Goal: Information Seeking & Learning: Learn about a topic

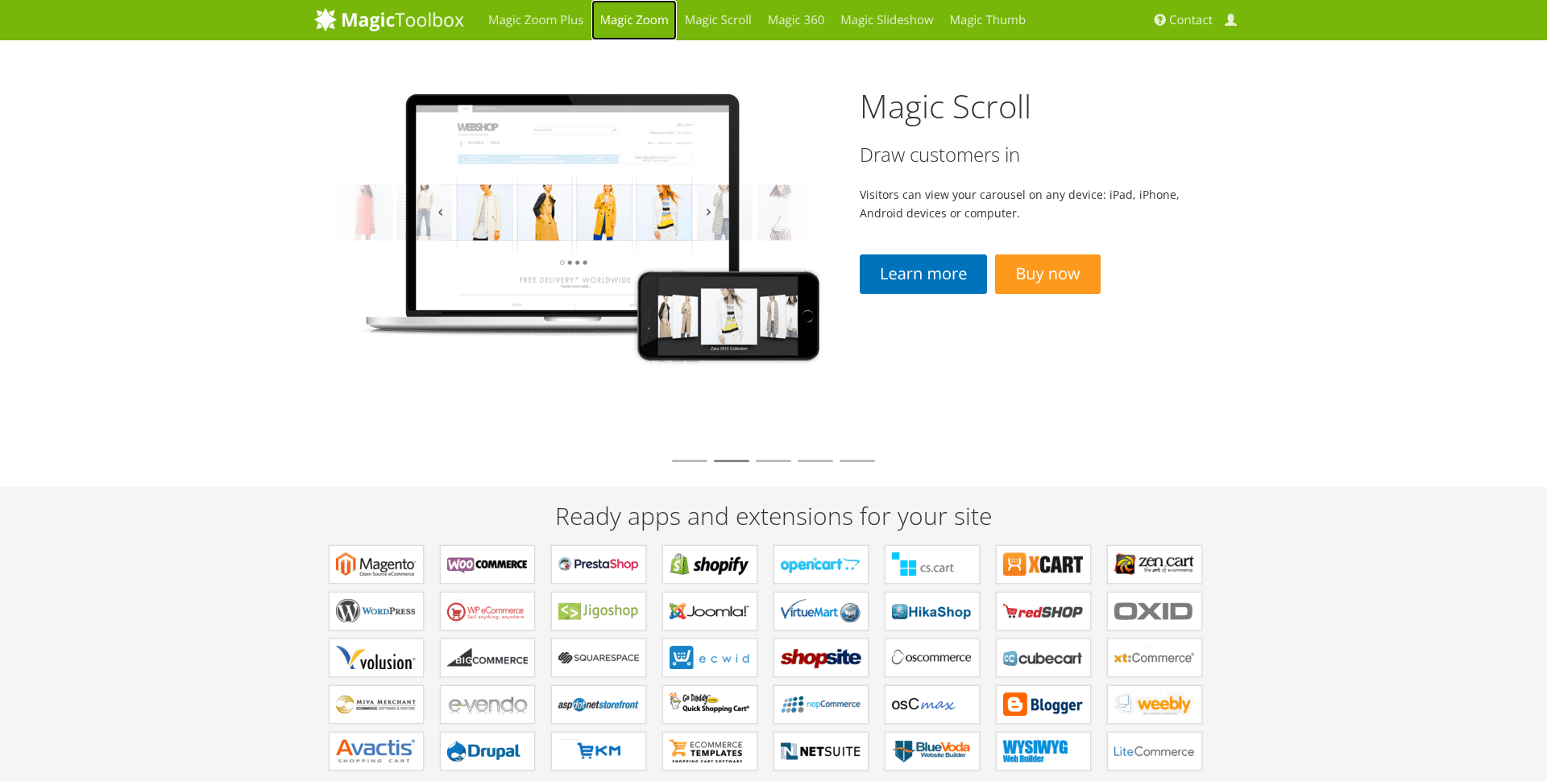
click at [657, 24] on link "Magic Zoom" at bounding box center [633, 20] width 85 height 40
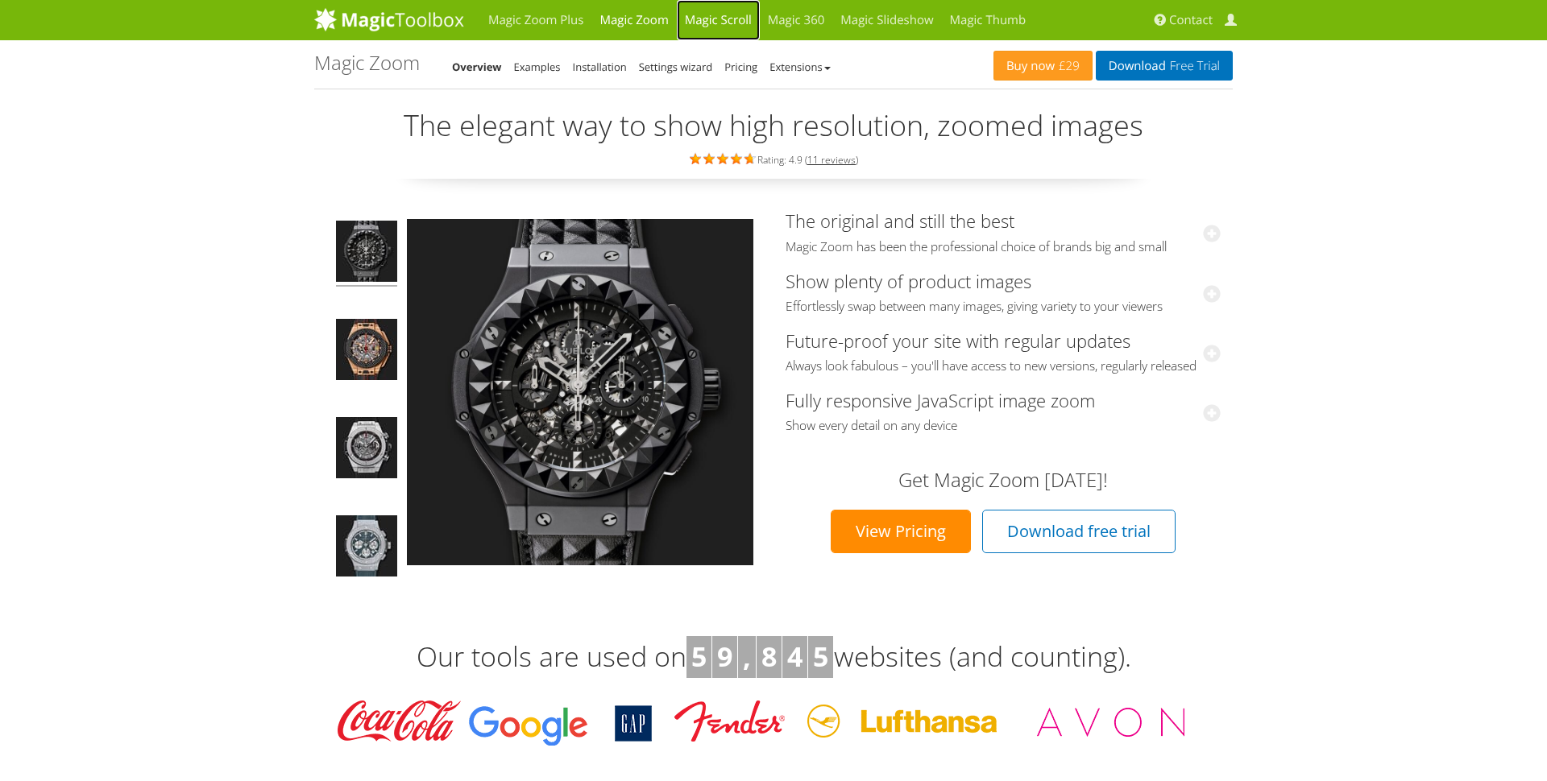
click at [727, 13] on link "Magic Scroll" at bounding box center [718, 20] width 83 height 40
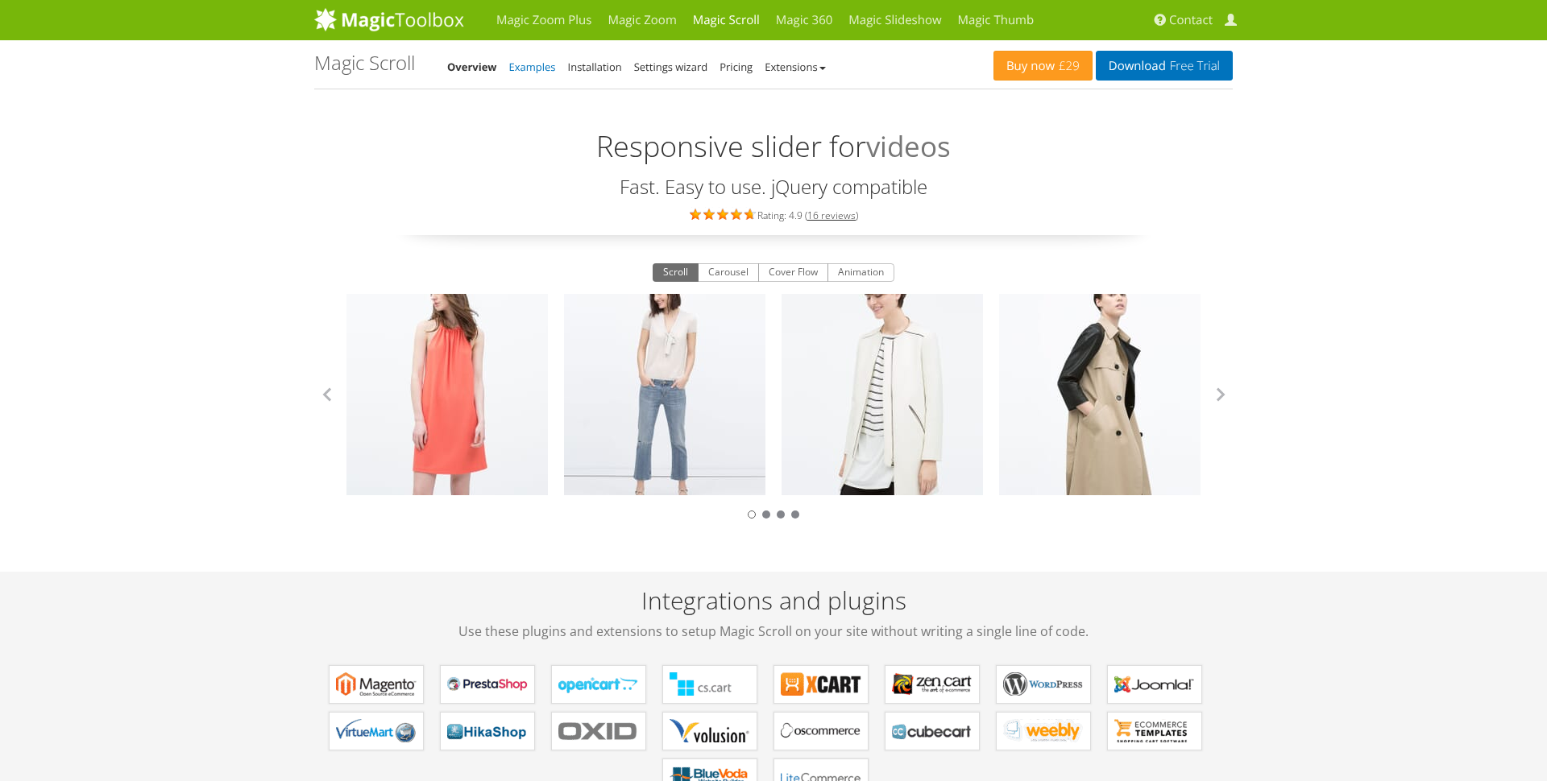
click at [538, 64] on link "Examples" at bounding box center [532, 67] width 47 height 14
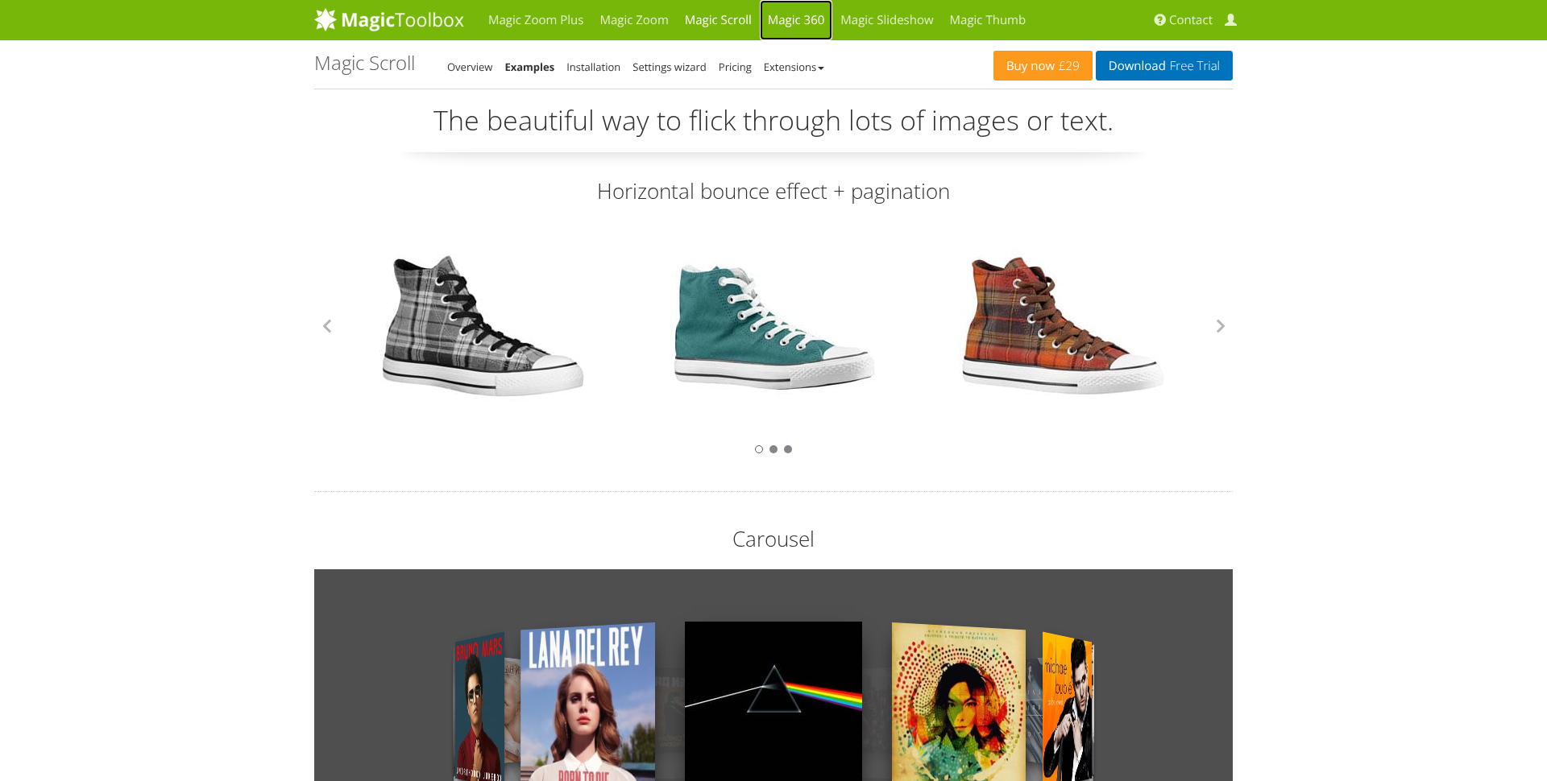
click at [781, 19] on link "Magic 360" at bounding box center [796, 20] width 73 height 40
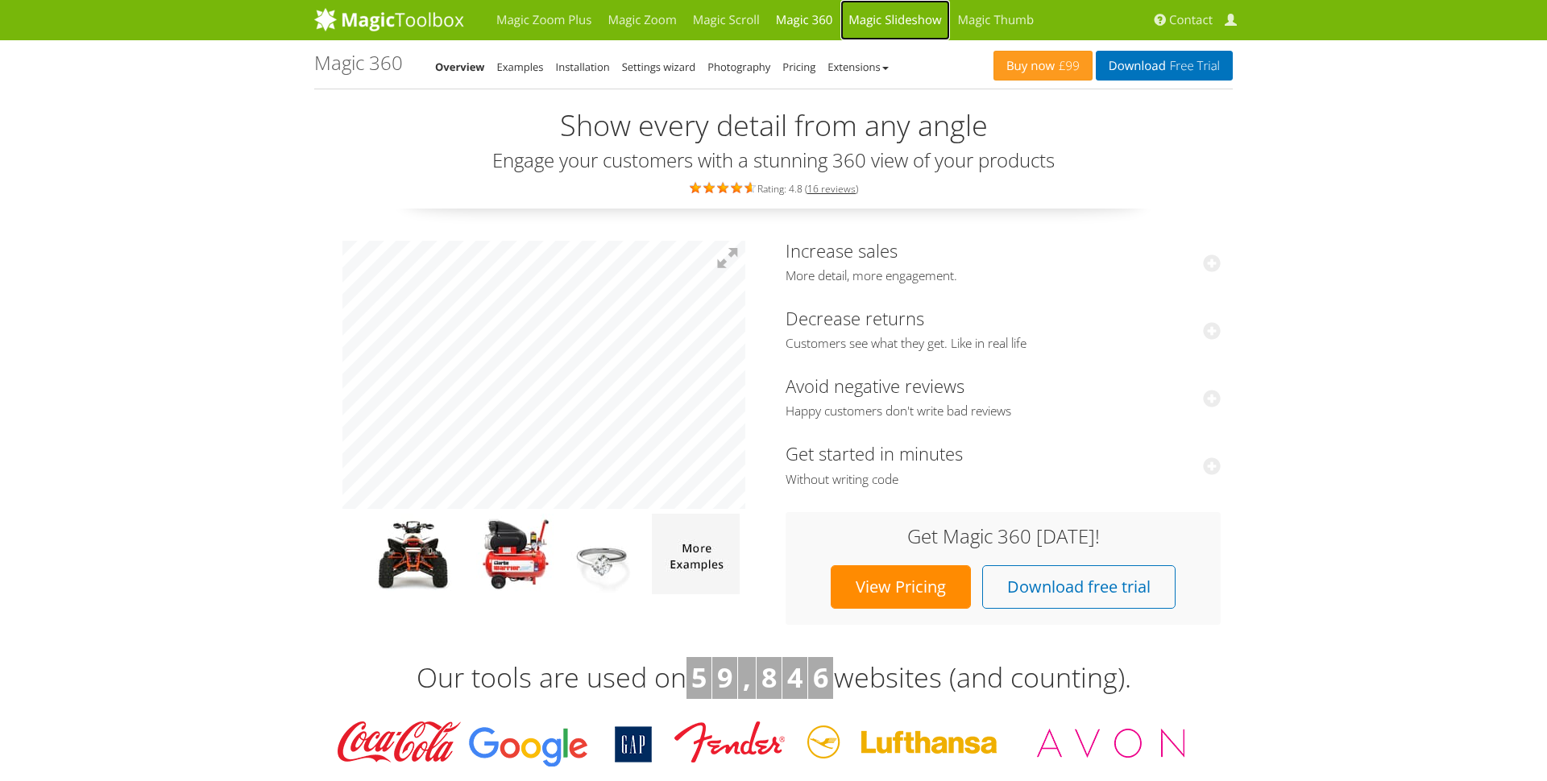
click at [885, 24] on link "Magic Slideshow" at bounding box center [894, 20] width 109 height 40
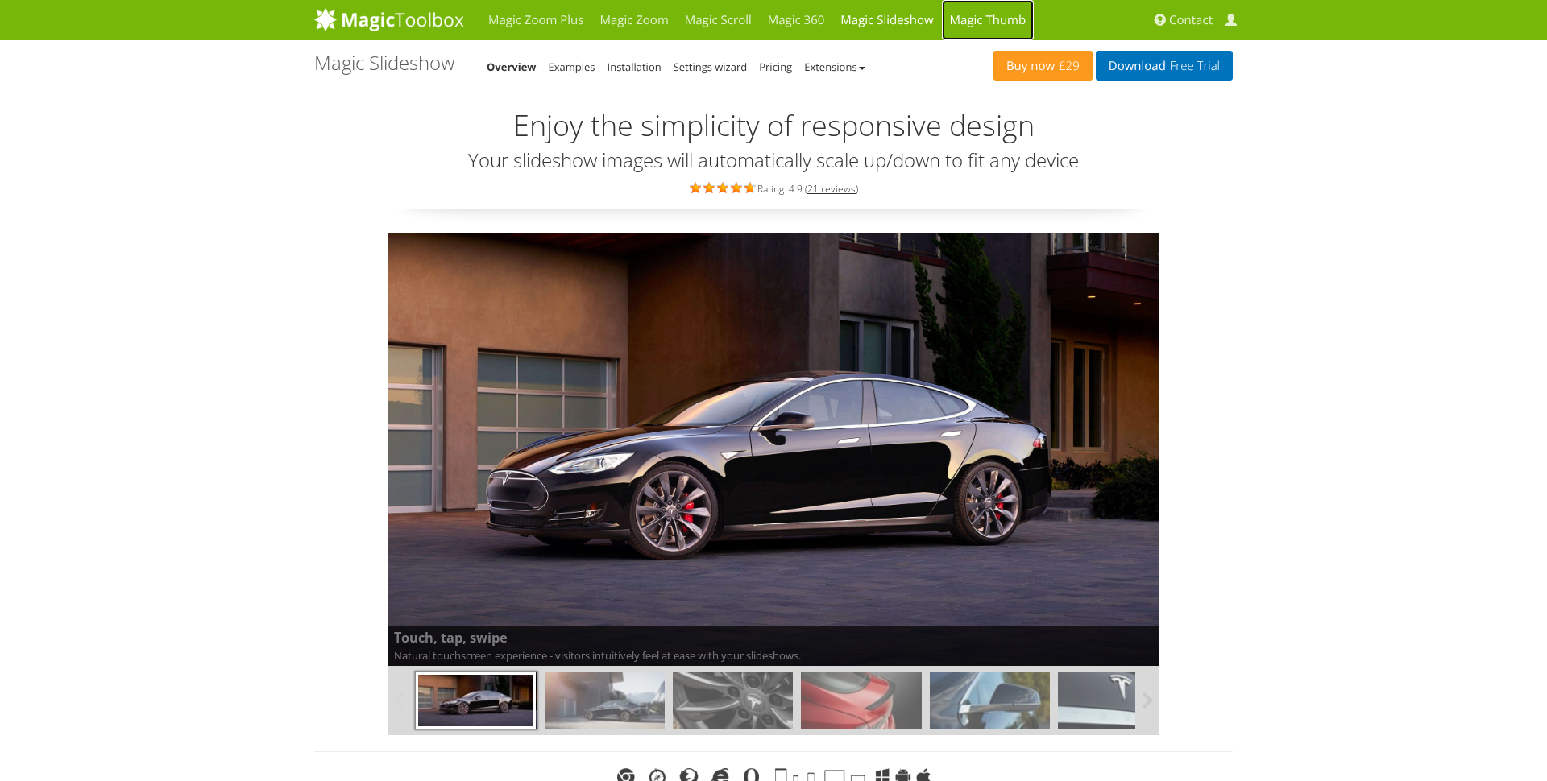
click at [972, 10] on link "Magic Thumb" at bounding box center [988, 20] width 93 height 40
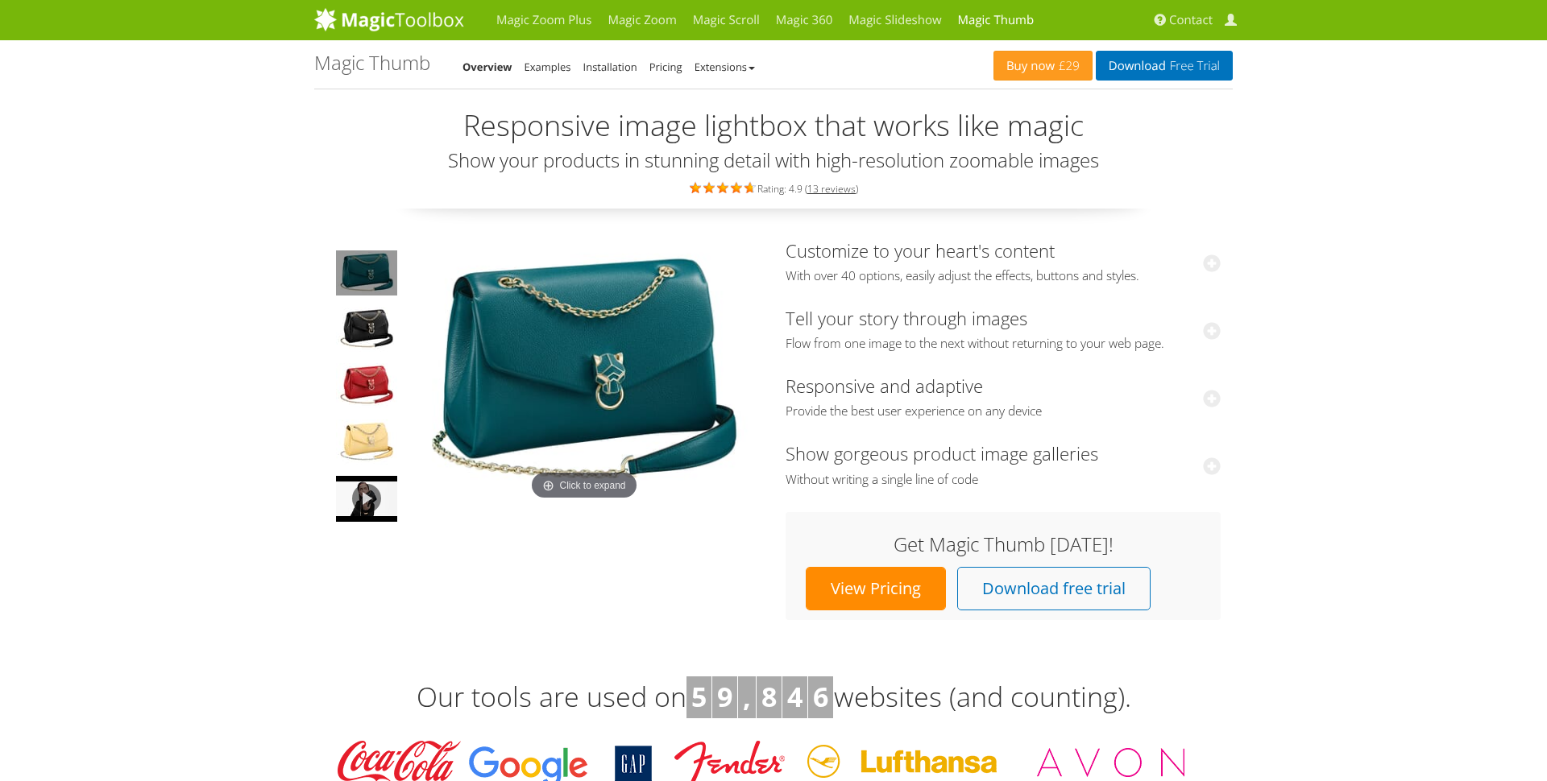
click at [557, 77] on div "Buy now £29 Download Free Trial Magic Thumb Overview Examples Installation Pric…" at bounding box center [773, 64] width 918 height 48
click at [550, 68] on link "Examples" at bounding box center [547, 67] width 47 height 14
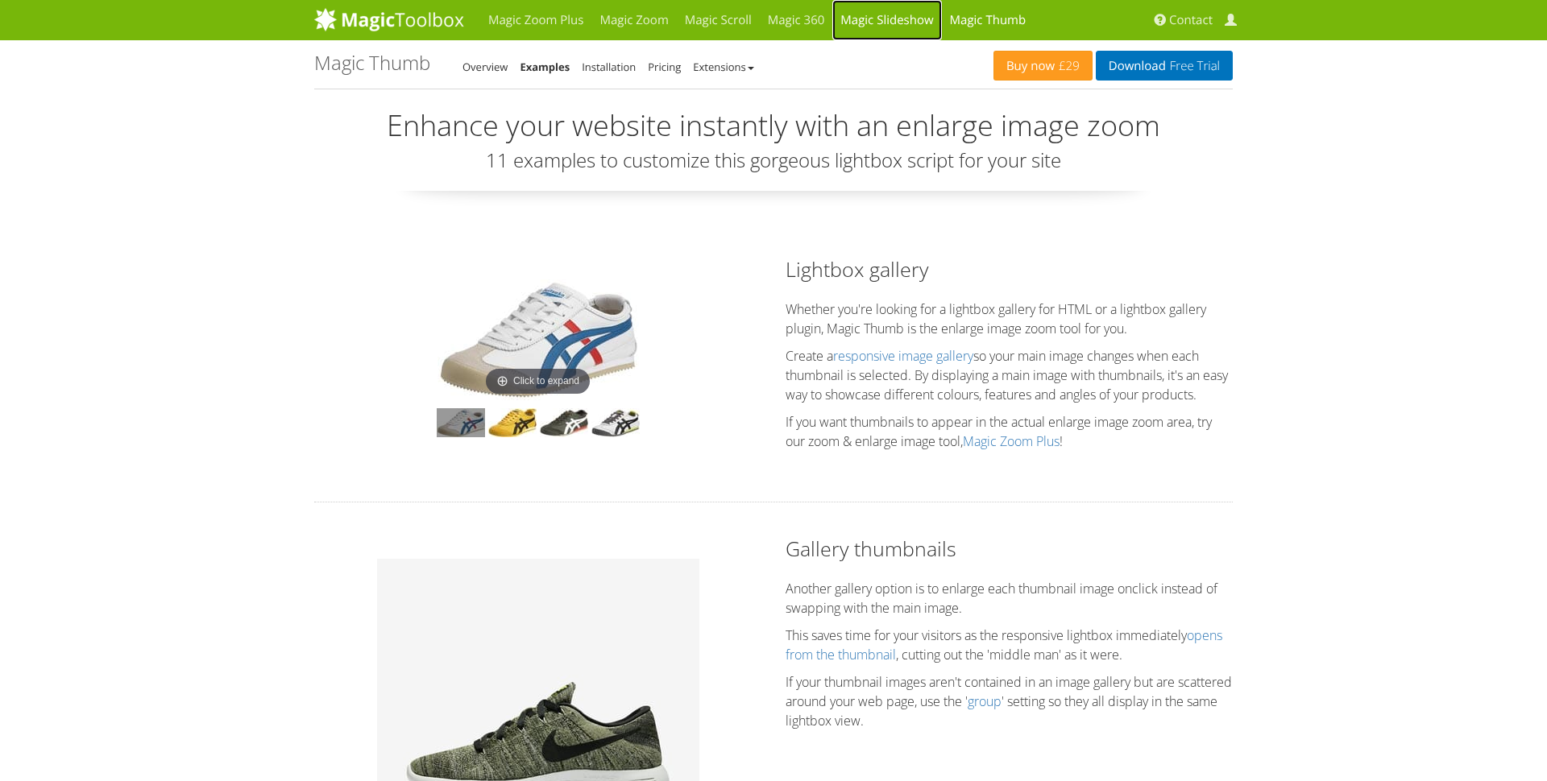
click at [909, 19] on link "Magic Slideshow" at bounding box center [886, 20] width 109 height 40
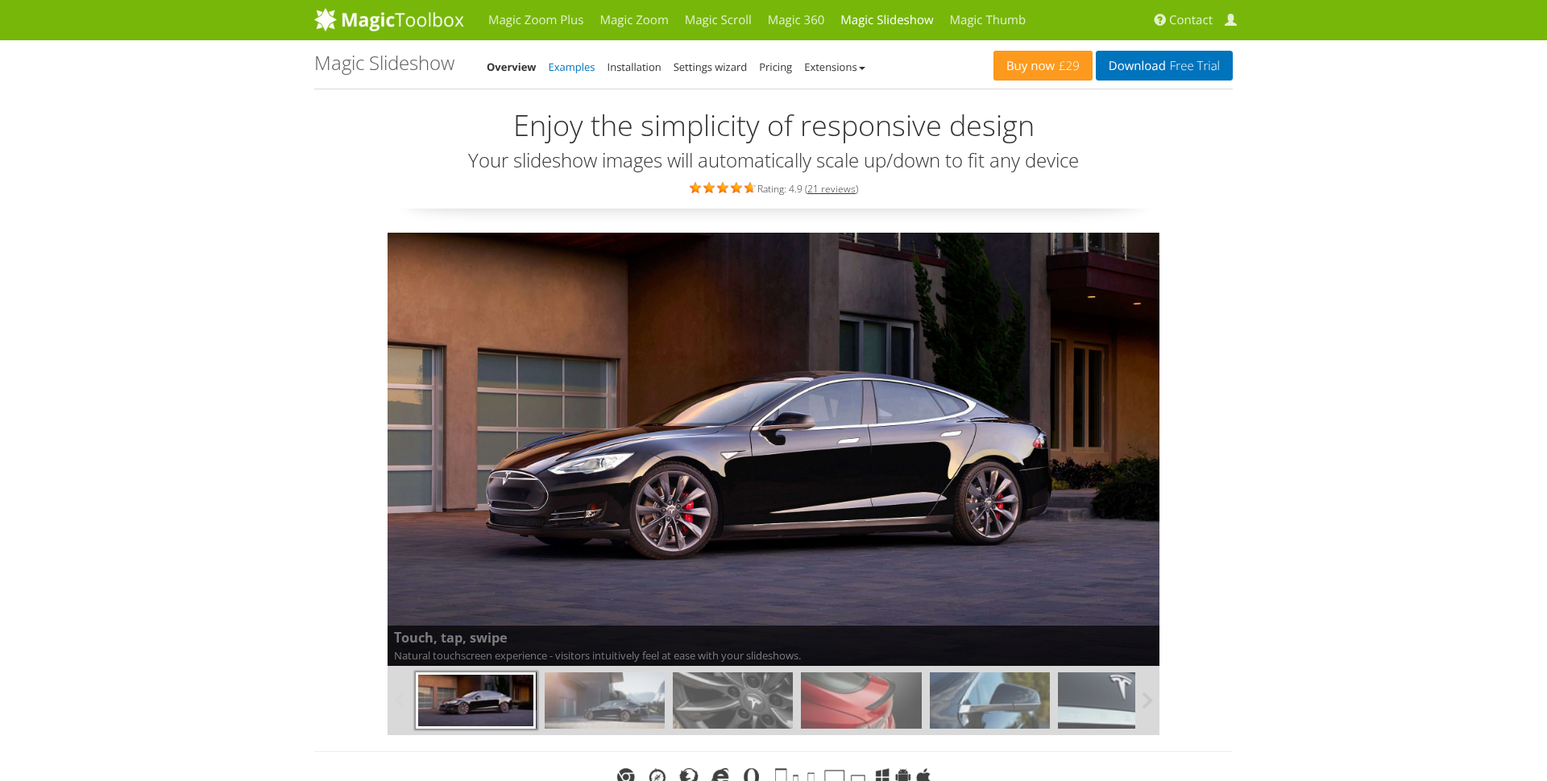
click at [580, 68] on link "Examples" at bounding box center [572, 67] width 47 height 14
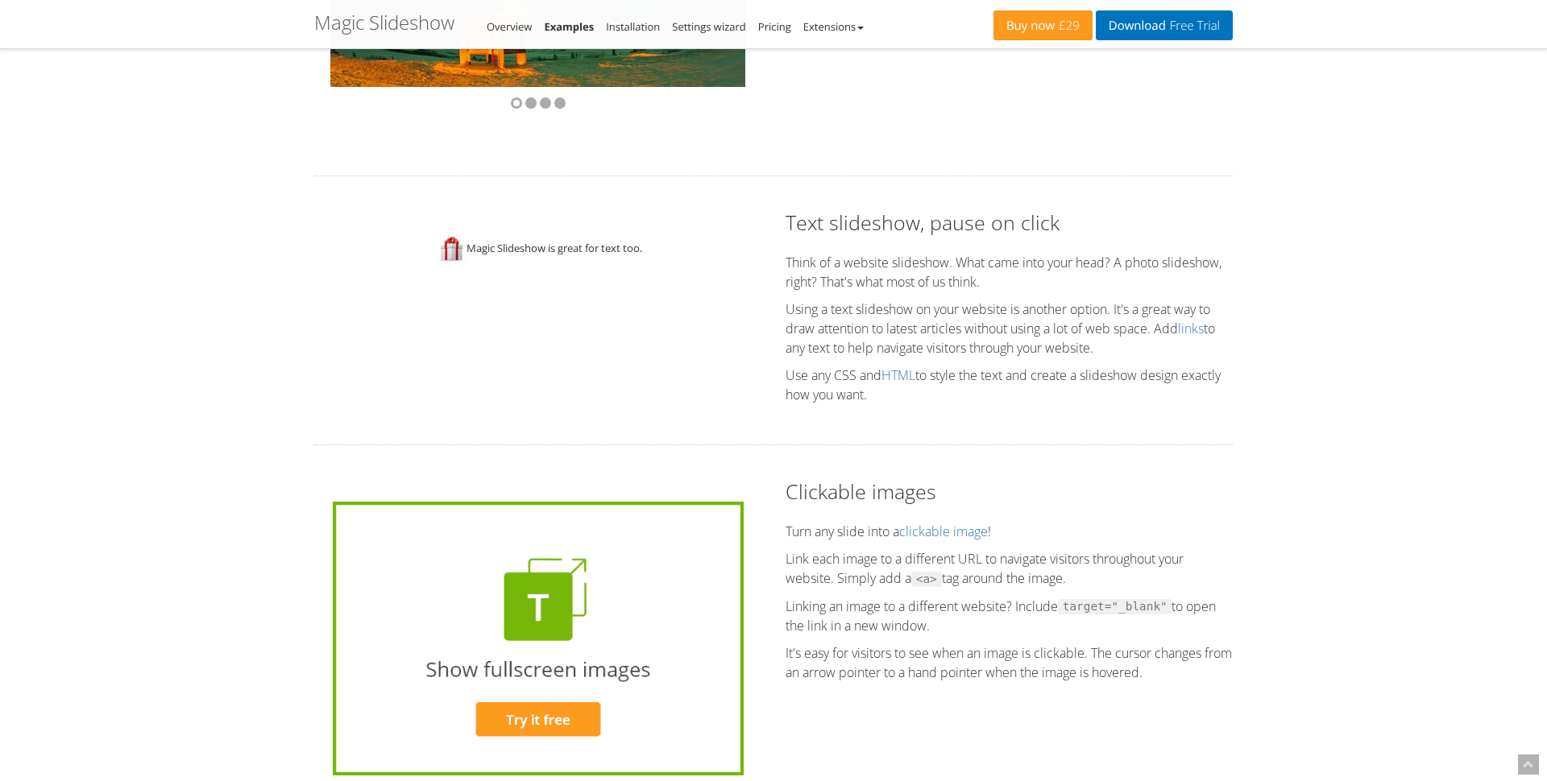
click at [574, 279] on div "Magic Slideshow is great for text too. Perfect for highlighting your latest art…" at bounding box center [537, 249] width 447 height 81
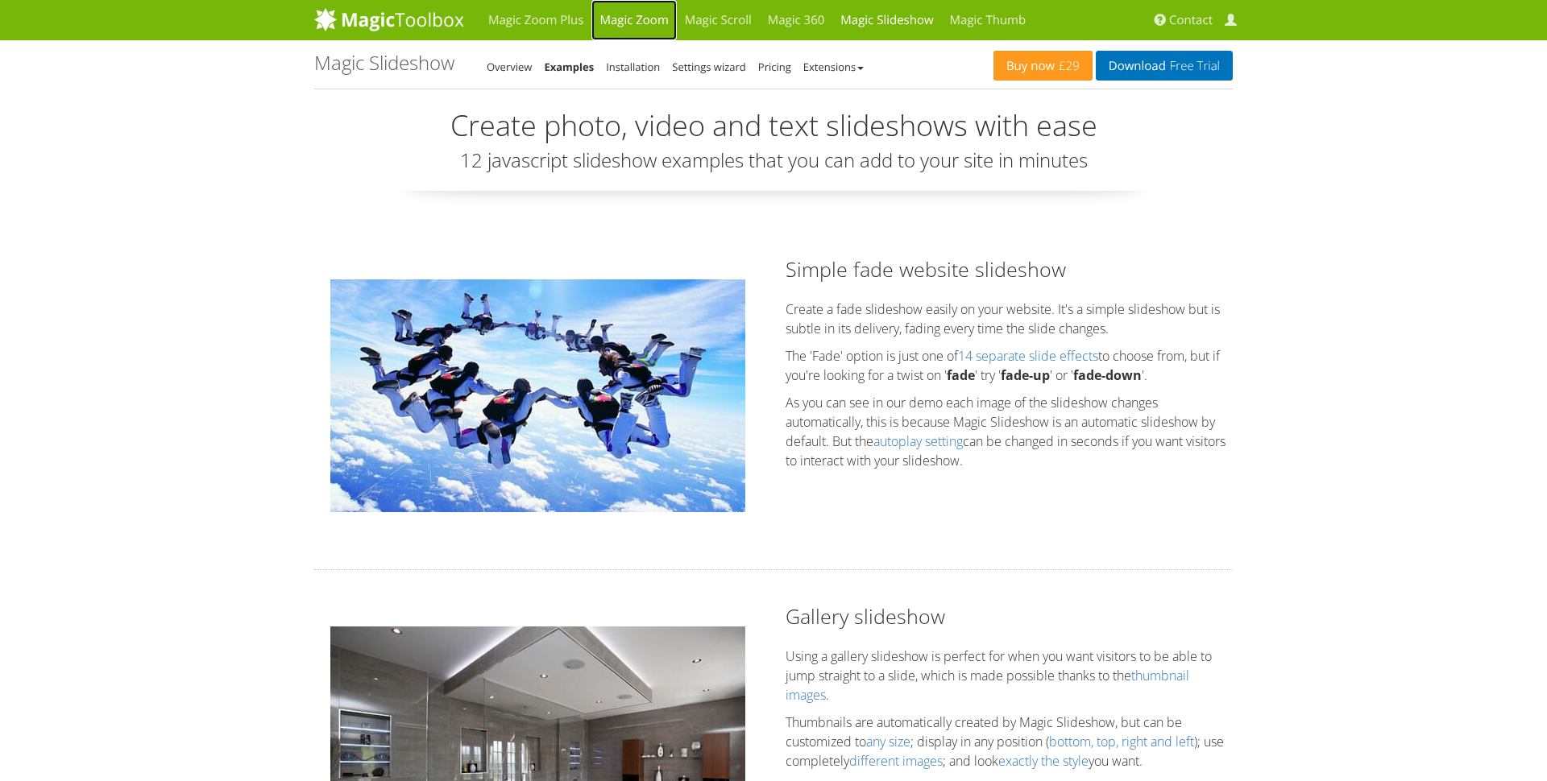
click at [632, 20] on link "Magic Zoom" at bounding box center [633, 20] width 85 height 40
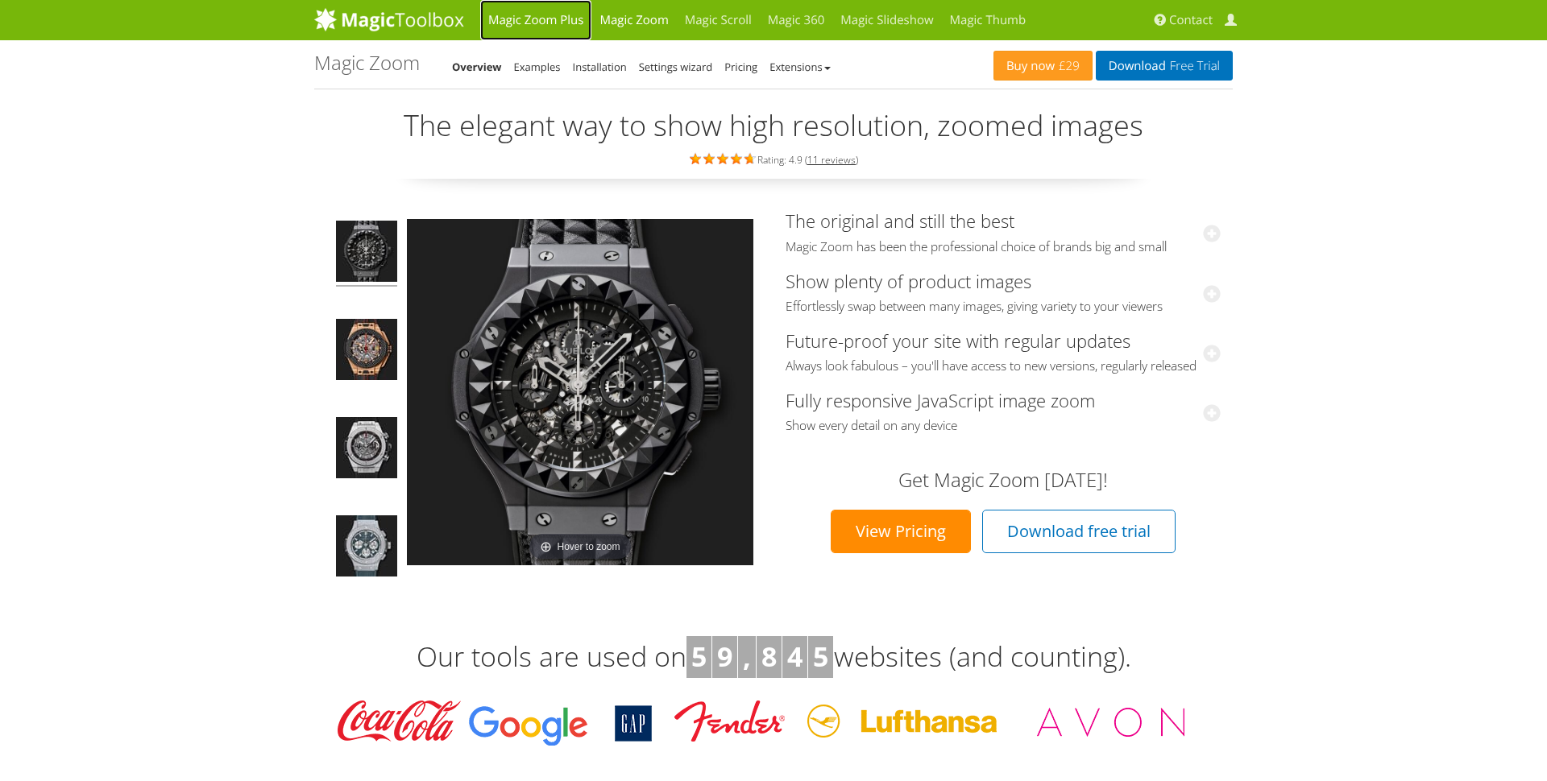
click at [507, 24] on link "Magic Zoom Plus" at bounding box center [535, 20] width 111 height 40
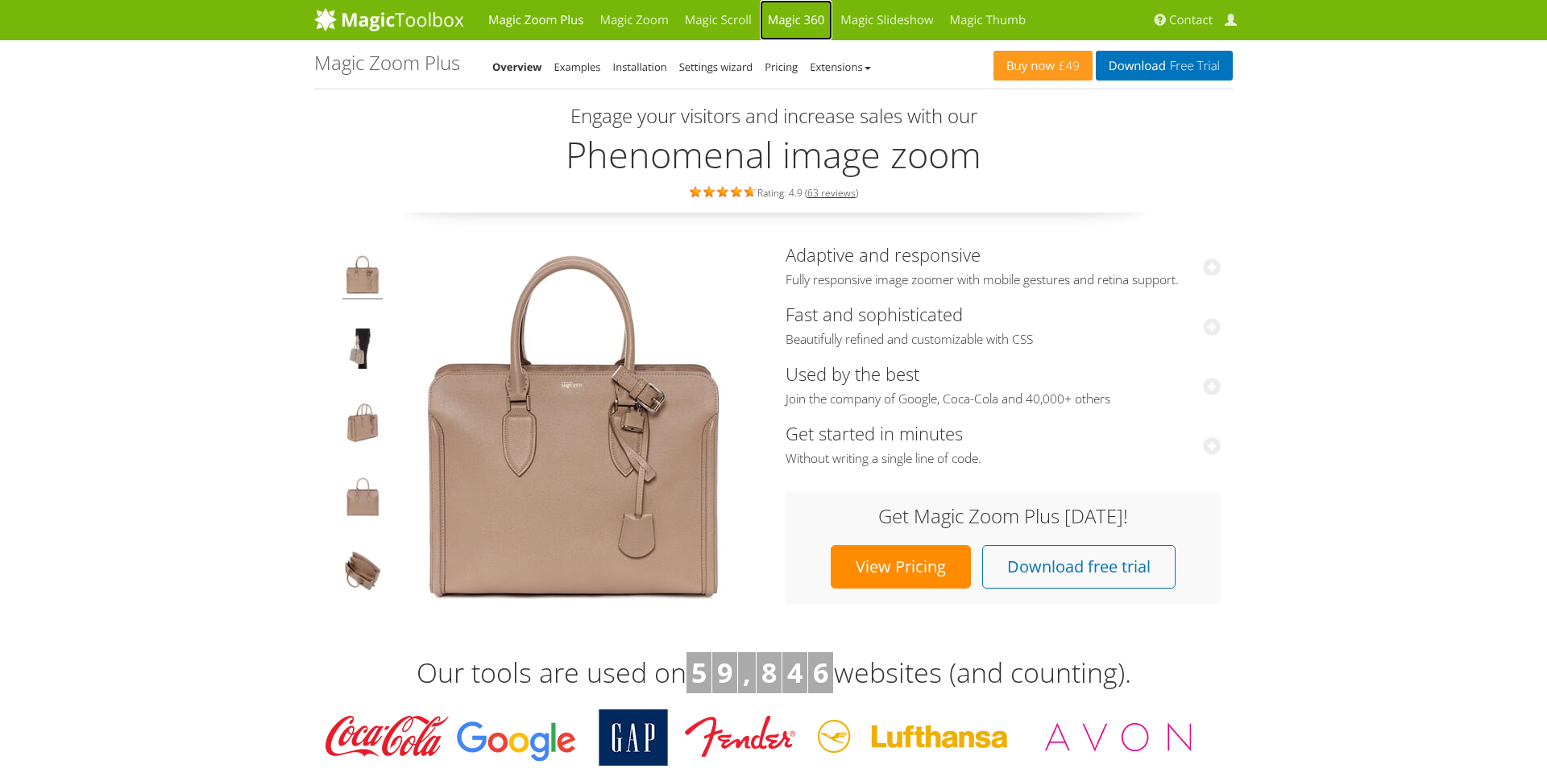
click at [796, 18] on link "Magic 360" at bounding box center [796, 20] width 73 height 40
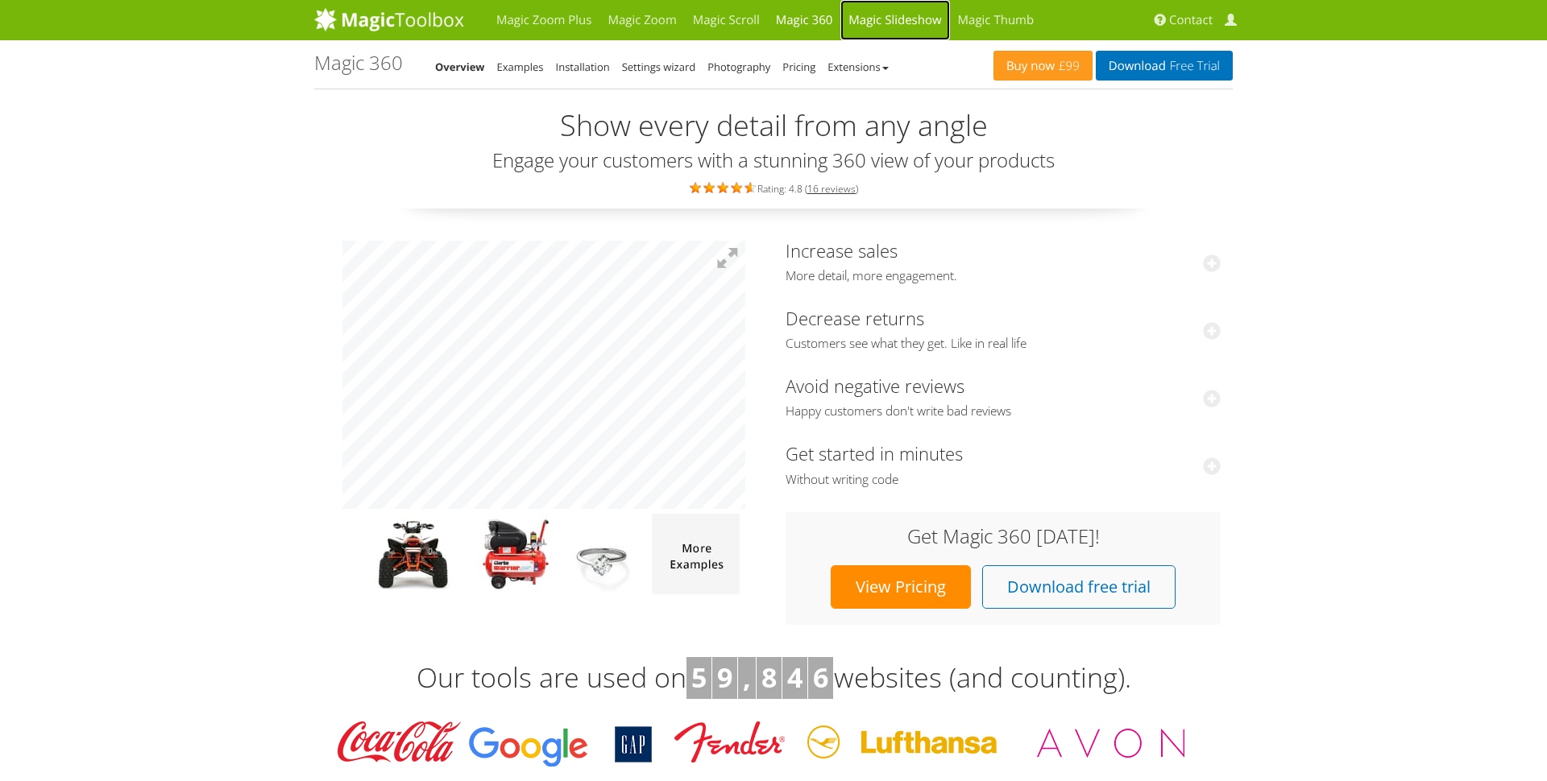
click at [854, 17] on link "Magic Slideshow" at bounding box center [894, 20] width 109 height 40
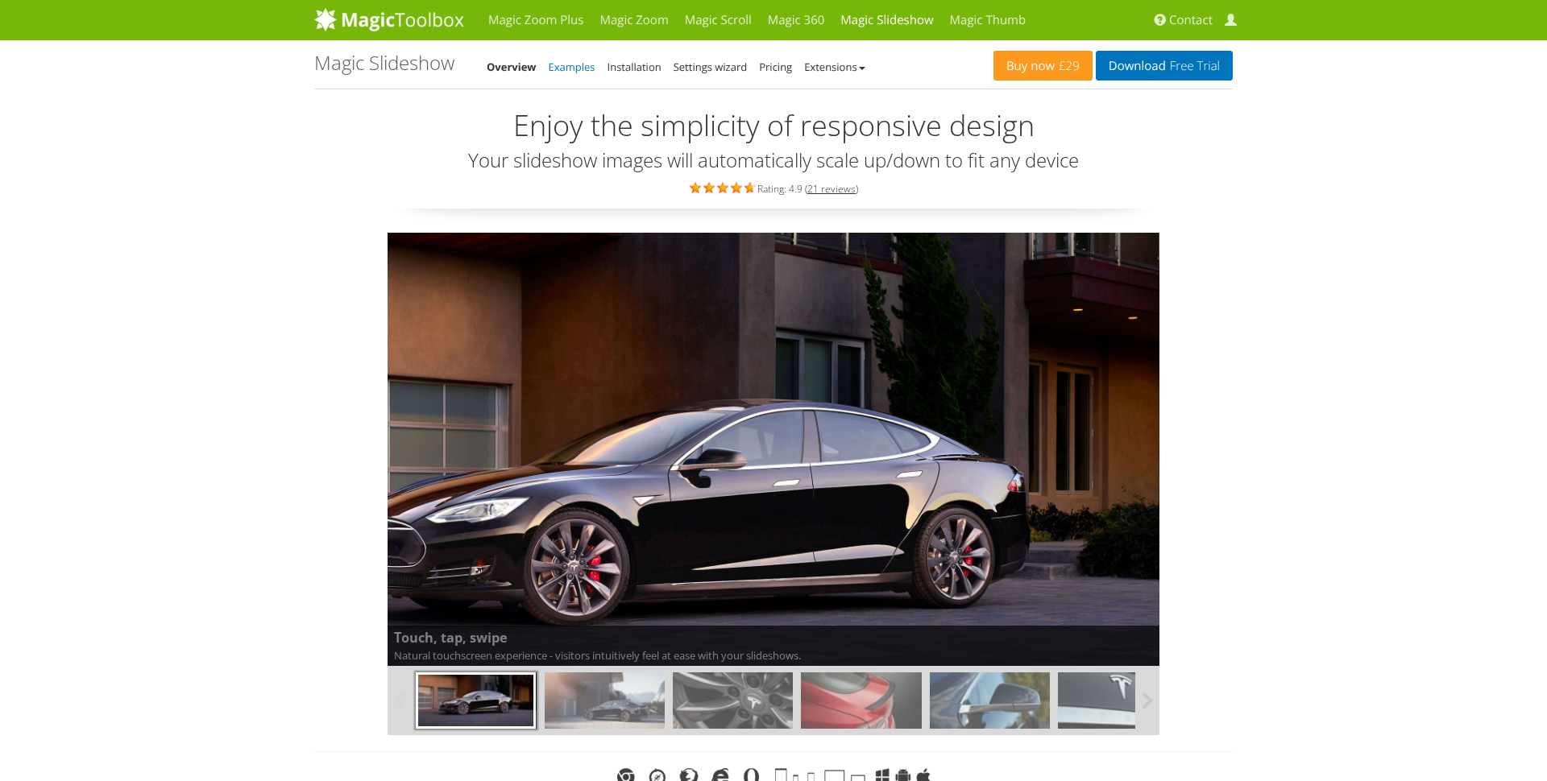
click at [577, 63] on link "Examples" at bounding box center [572, 67] width 47 height 14
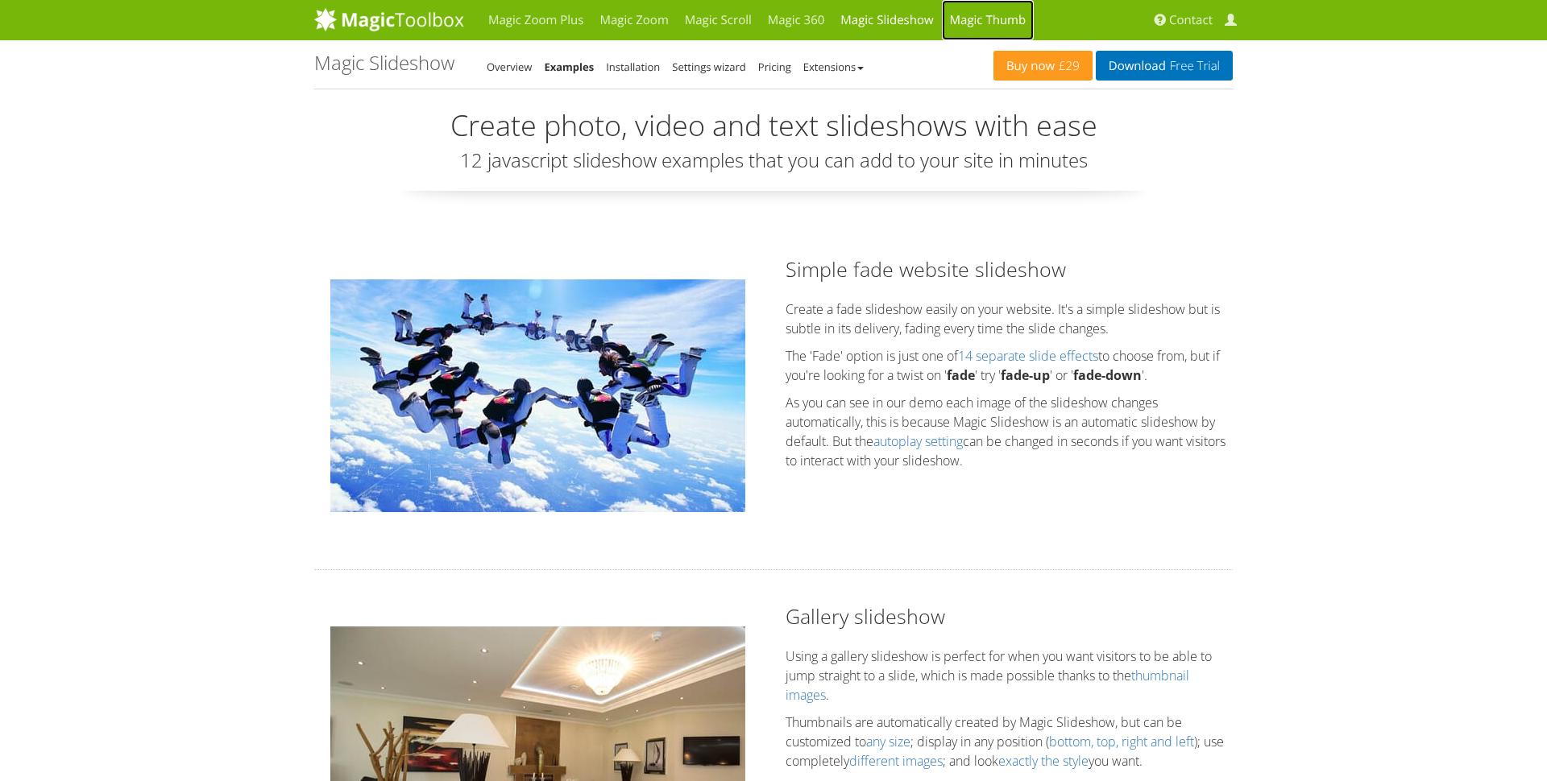
click at [983, 13] on link "Magic Thumb" at bounding box center [988, 20] width 93 height 40
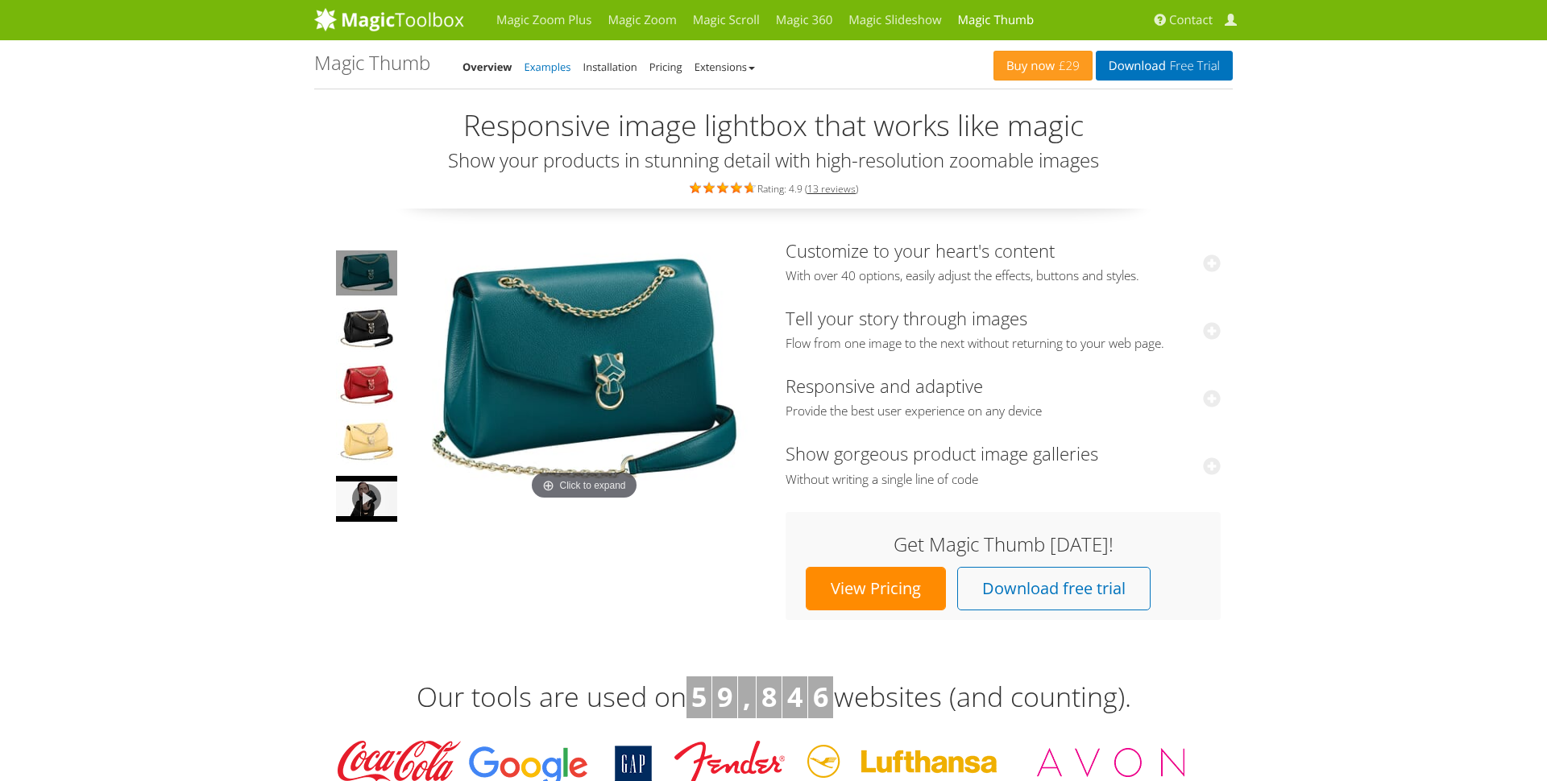
click at [545, 73] on link "Examples" at bounding box center [547, 67] width 47 height 14
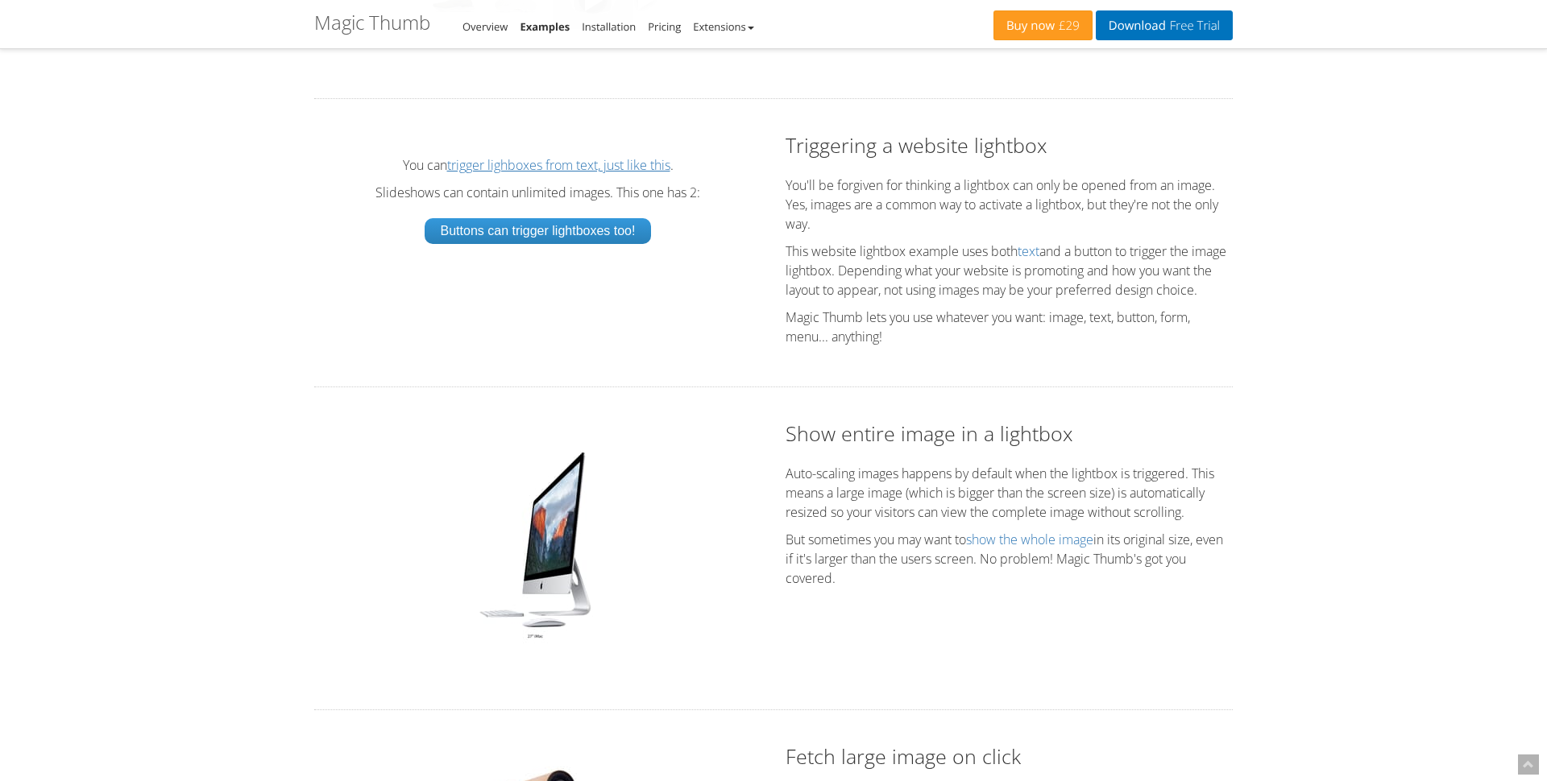
scroll to position [2661, 0]
click at [743, 147] on div "You can trigger lighboxes from text, just like this . Slideshows can contain un…" at bounding box center [537, 201] width 447 height 145
click at [623, 169] on link "trigger lighboxes from text, just like this" at bounding box center [558, 162] width 223 height 13
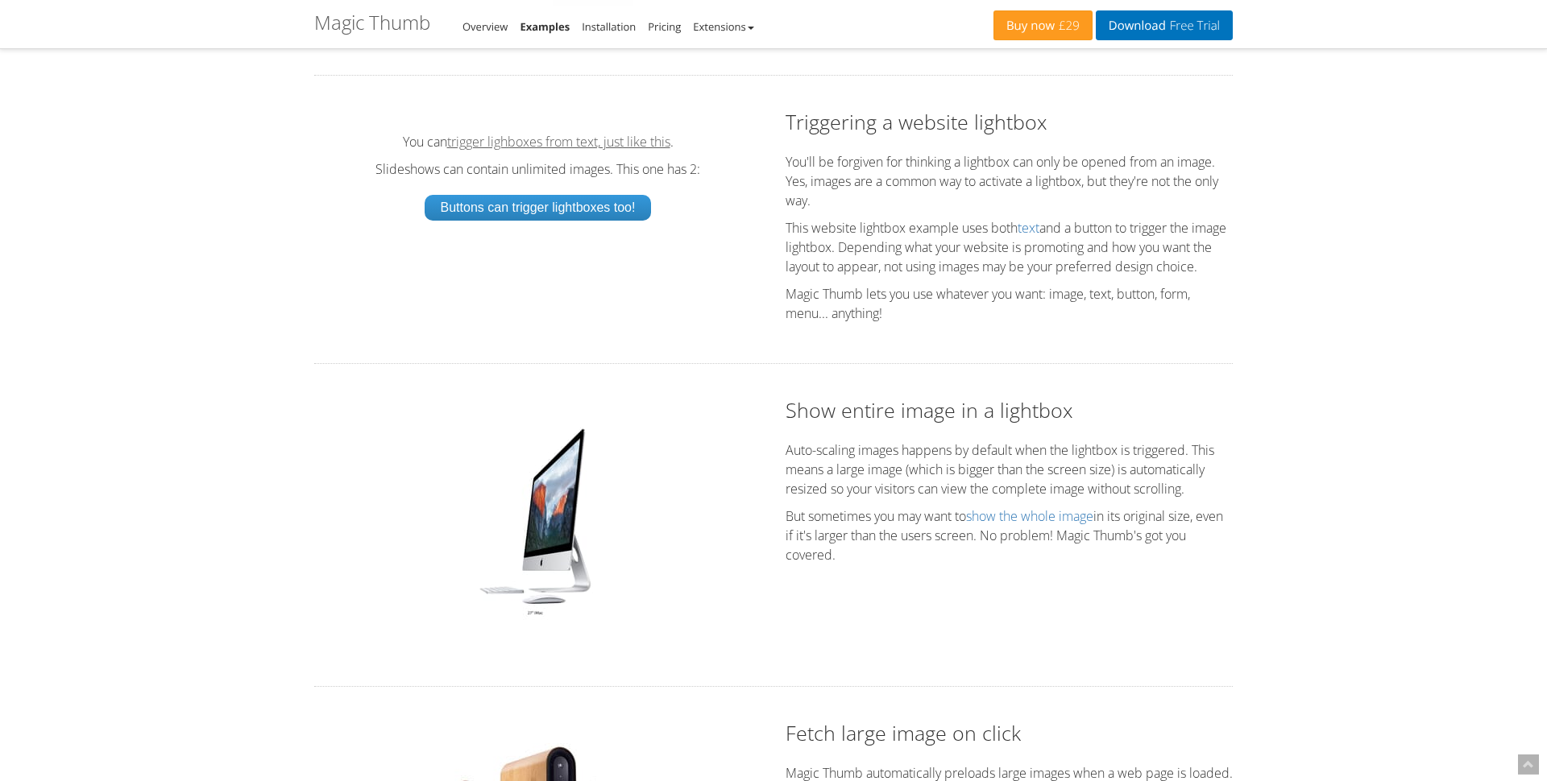
click at [579, 148] on link "trigger lighboxes from text, just like this" at bounding box center [558, 141] width 223 height 13
click at [952, 425] on h2 "Show entire image in a lightbox" at bounding box center [1008, 410] width 447 height 28
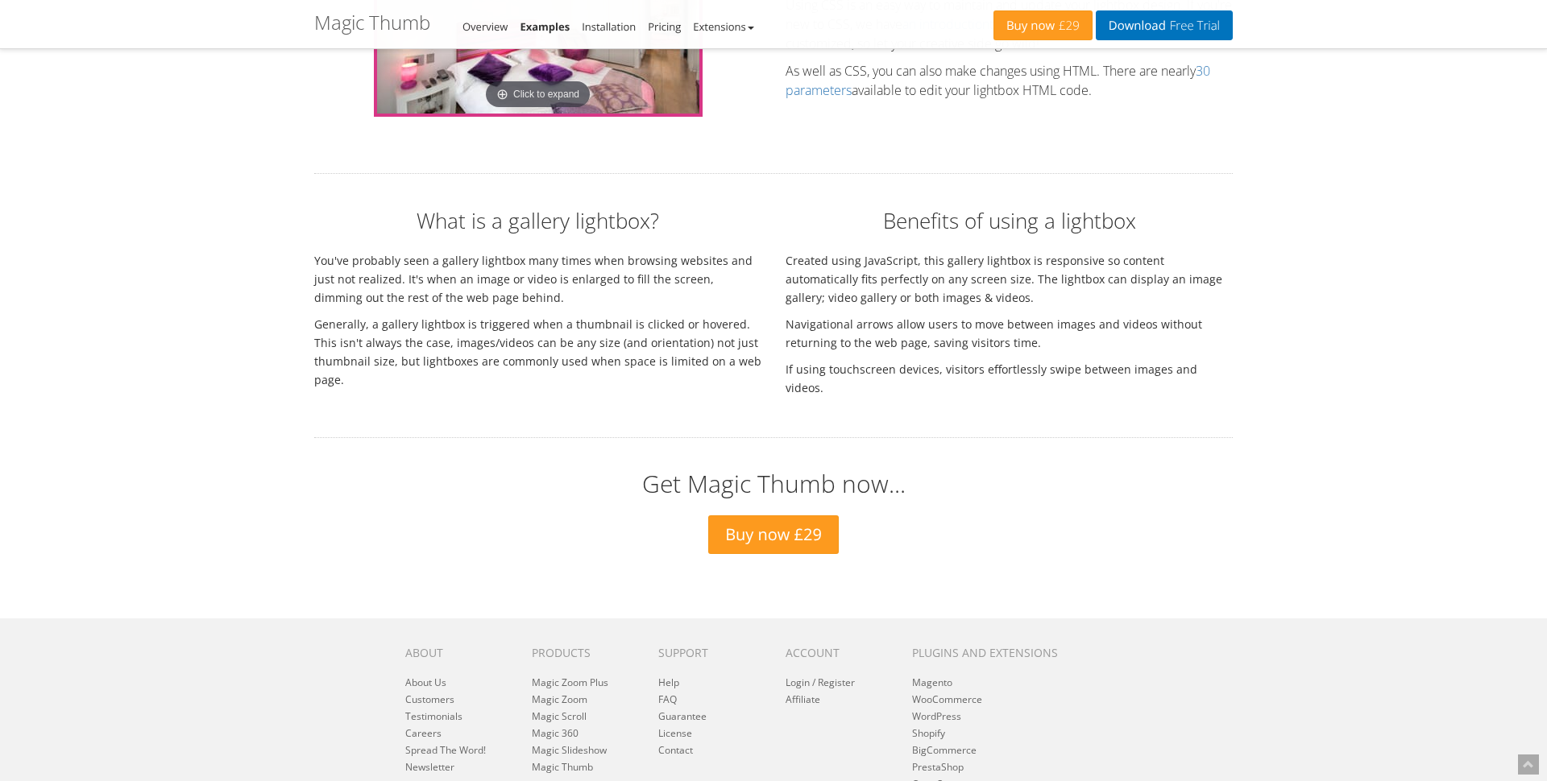
scroll to position [0, 0]
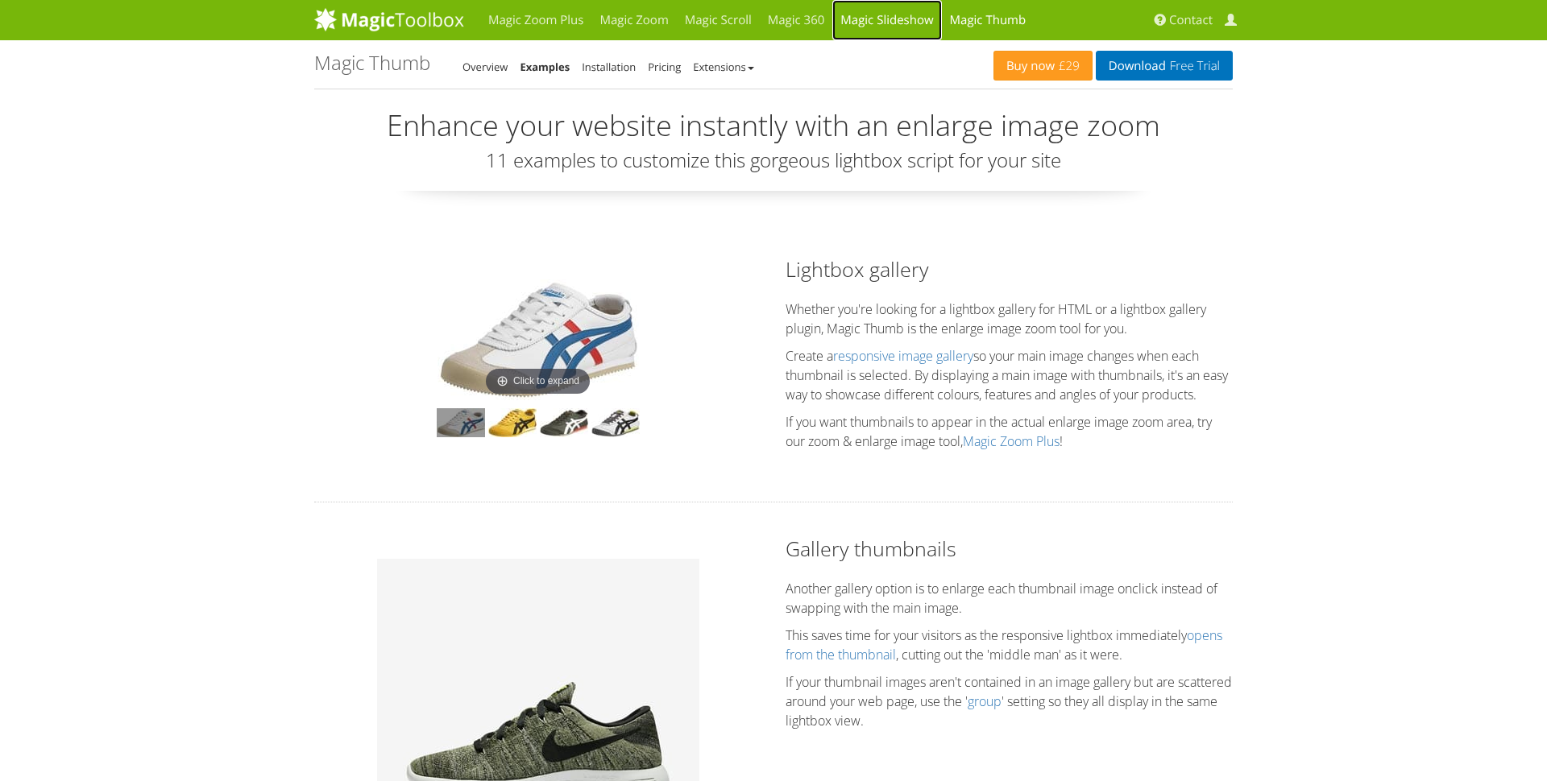
click at [907, 29] on link "Magic Slideshow" at bounding box center [886, 20] width 109 height 40
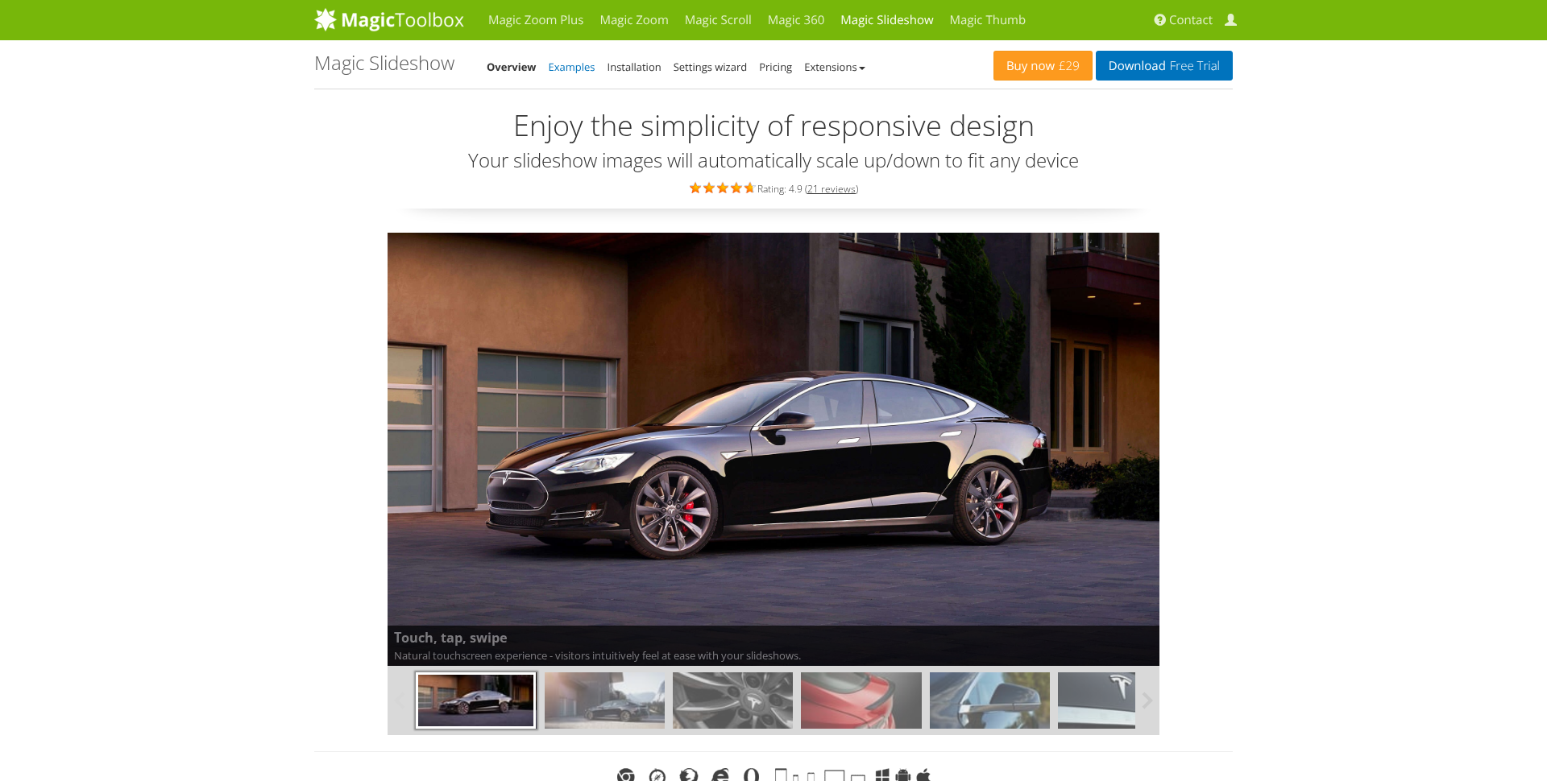
click at [562, 60] on link "Examples" at bounding box center [572, 67] width 47 height 14
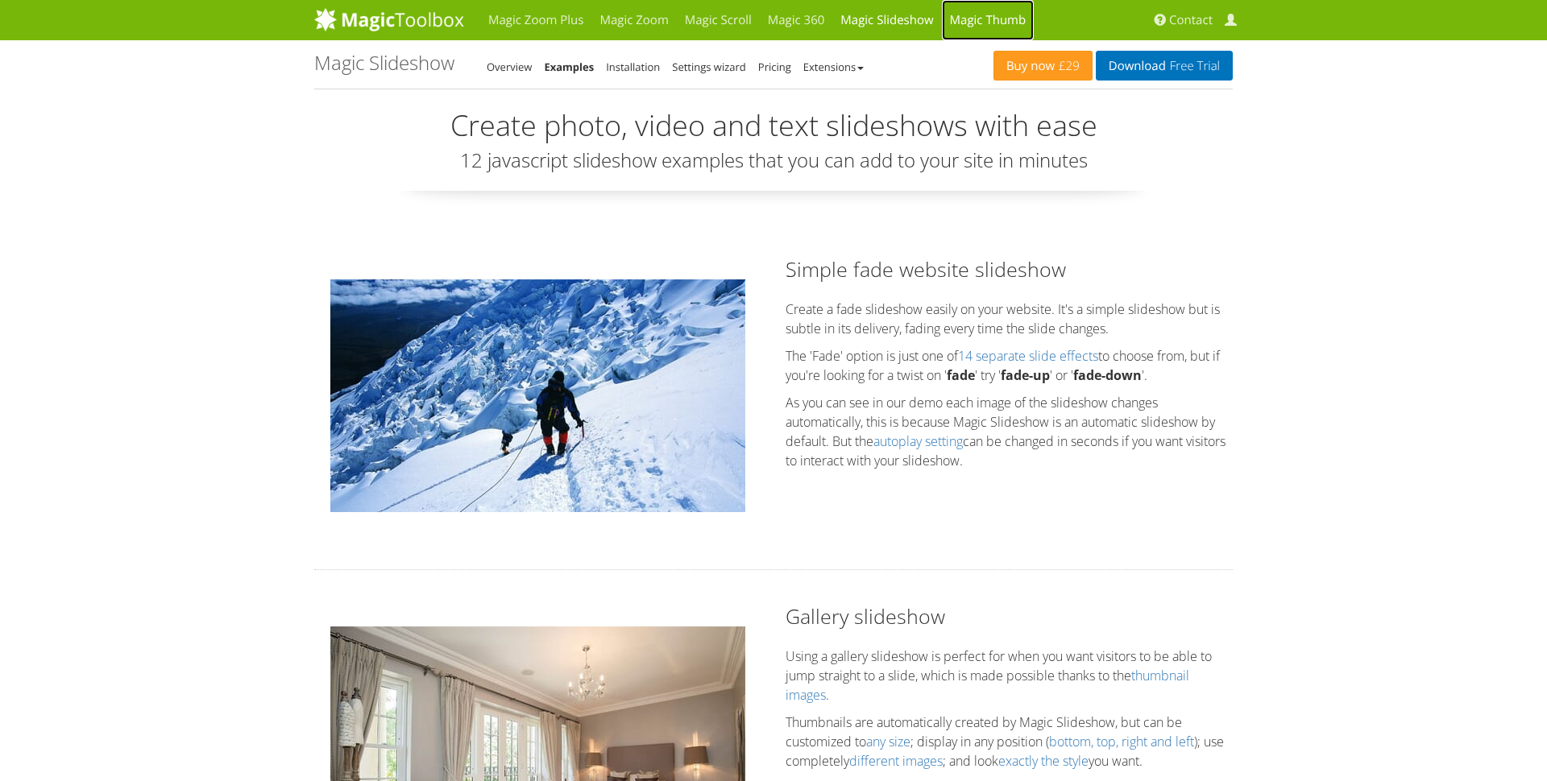
click at [972, 15] on link "Magic Thumb" at bounding box center [988, 20] width 93 height 40
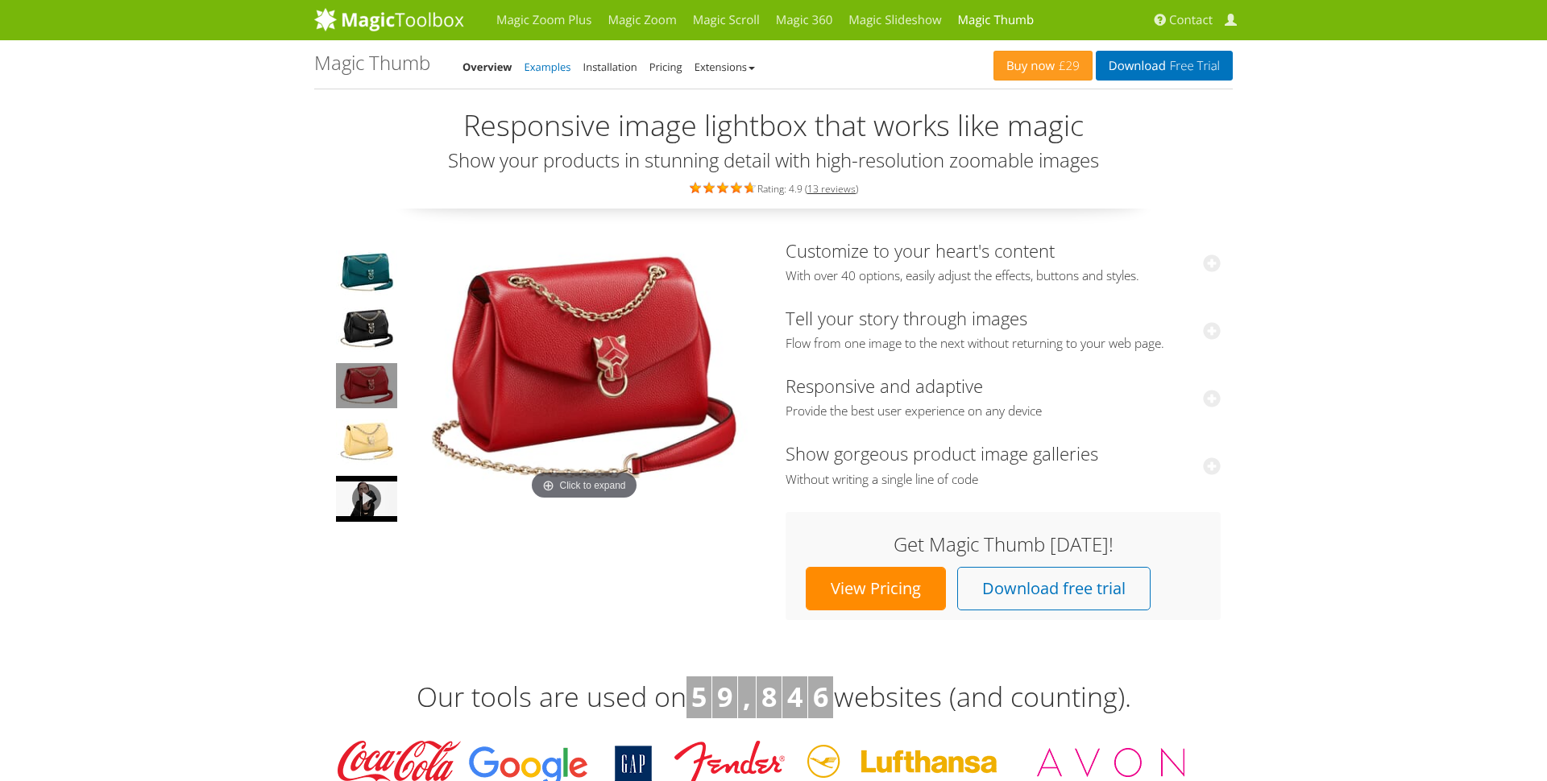
click at [560, 68] on link "Examples" at bounding box center [547, 67] width 47 height 14
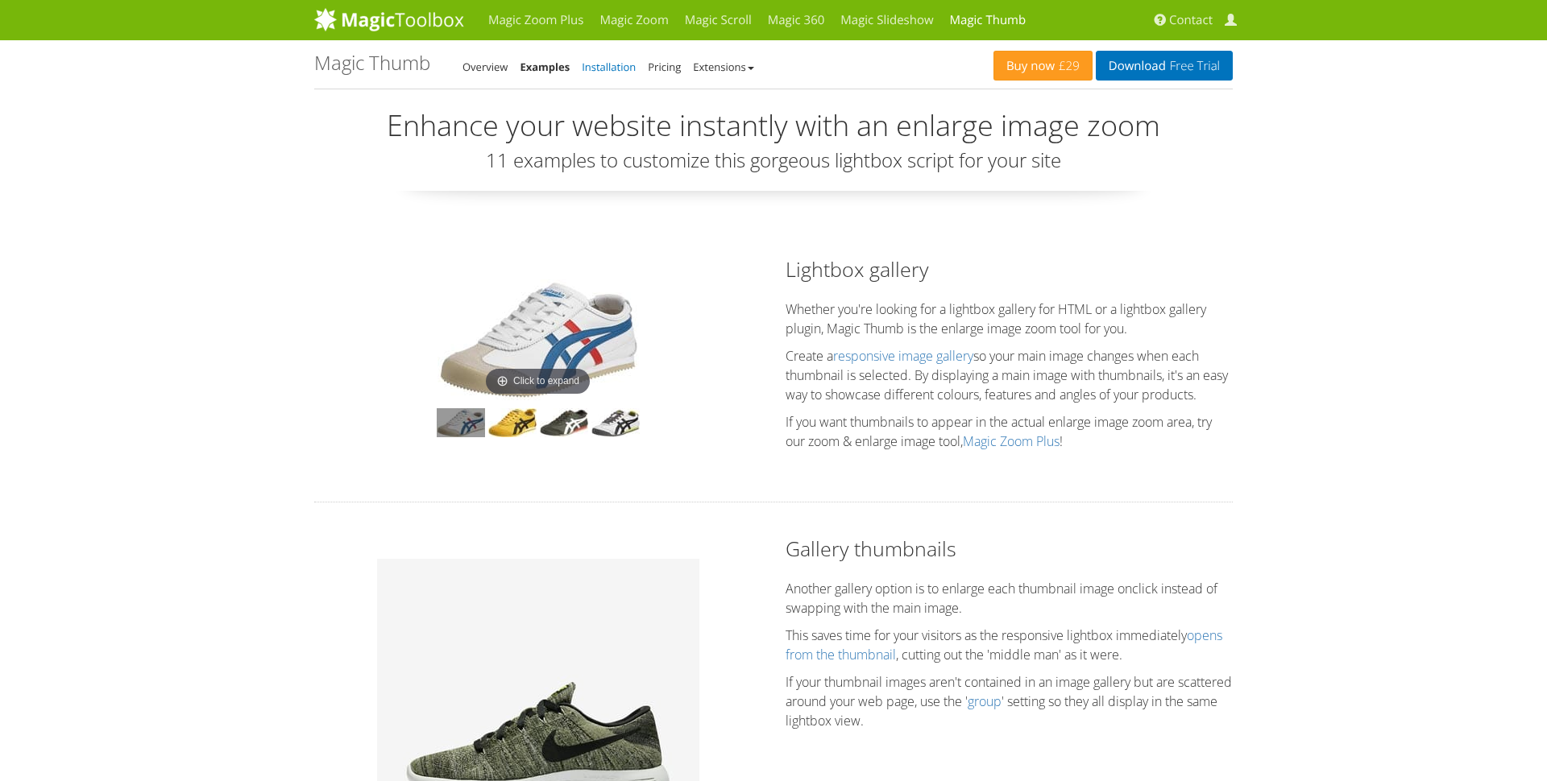
click at [611, 68] on link "Installation" at bounding box center [609, 67] width 54 height 14
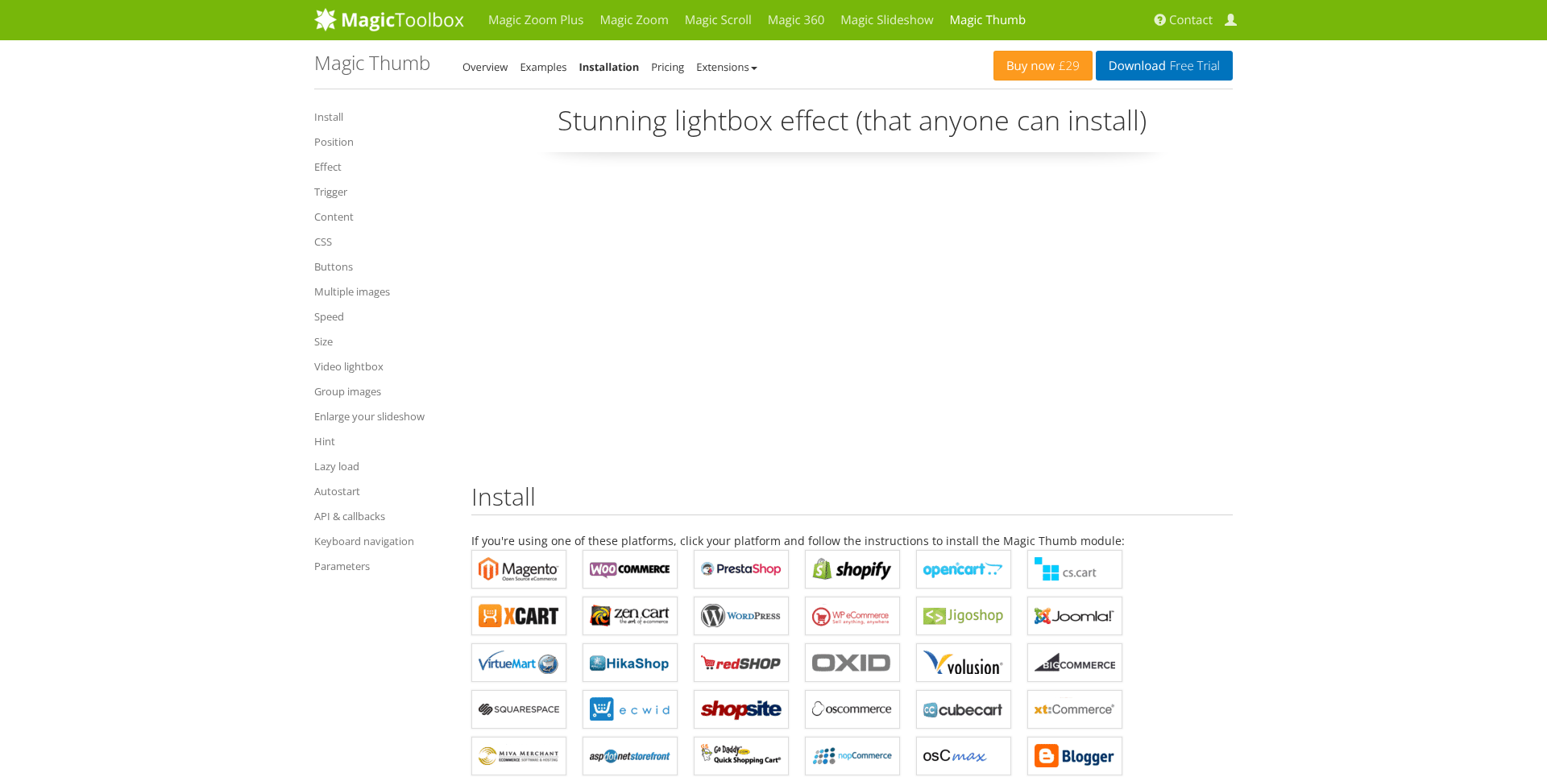
click at [343, 365] on link "Video lightbox" at bounding box center [380, 366] width 133 height 19
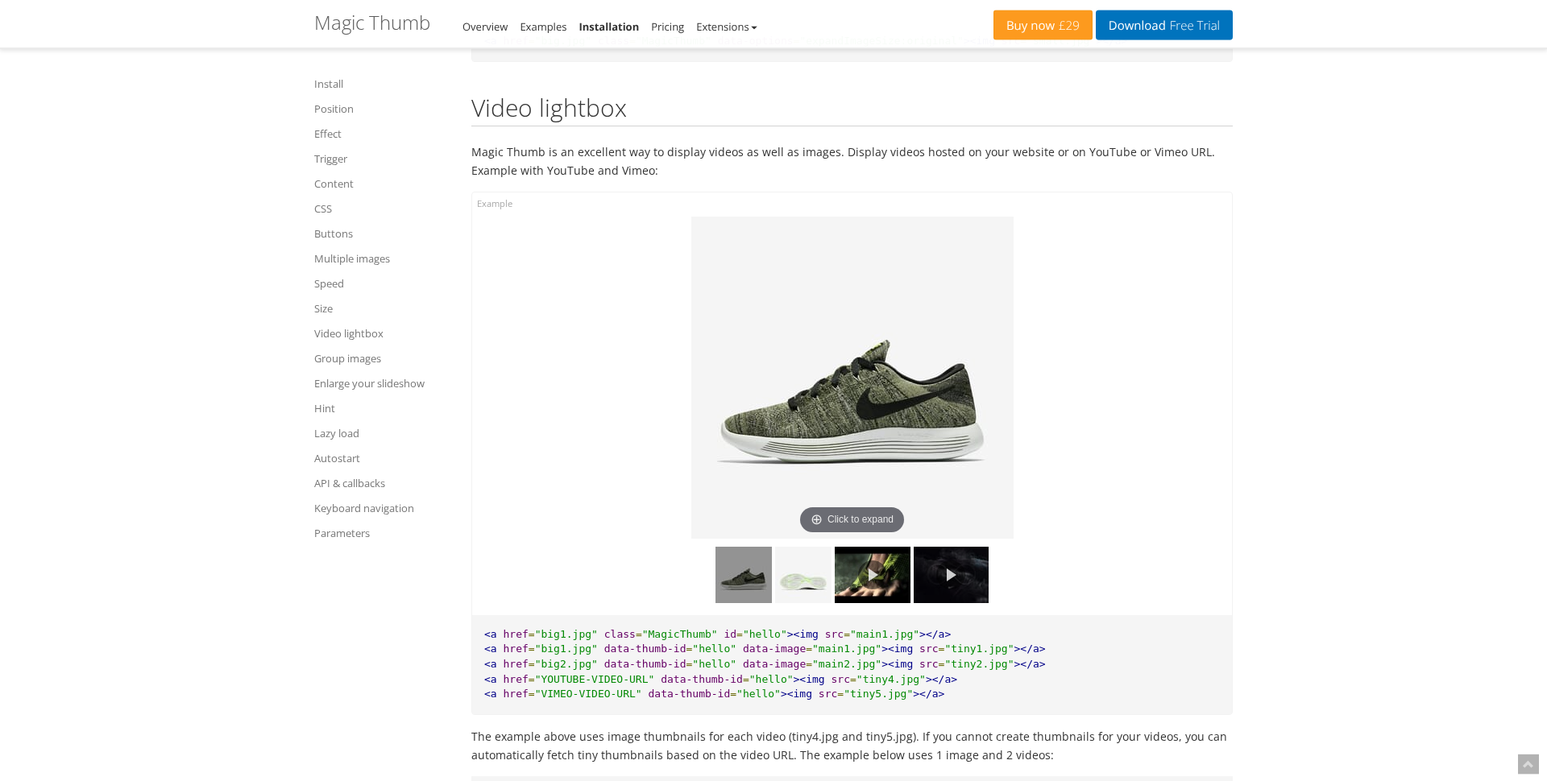
click at [932, 569] on img at bounding box center [950, 575] width 75 height 56
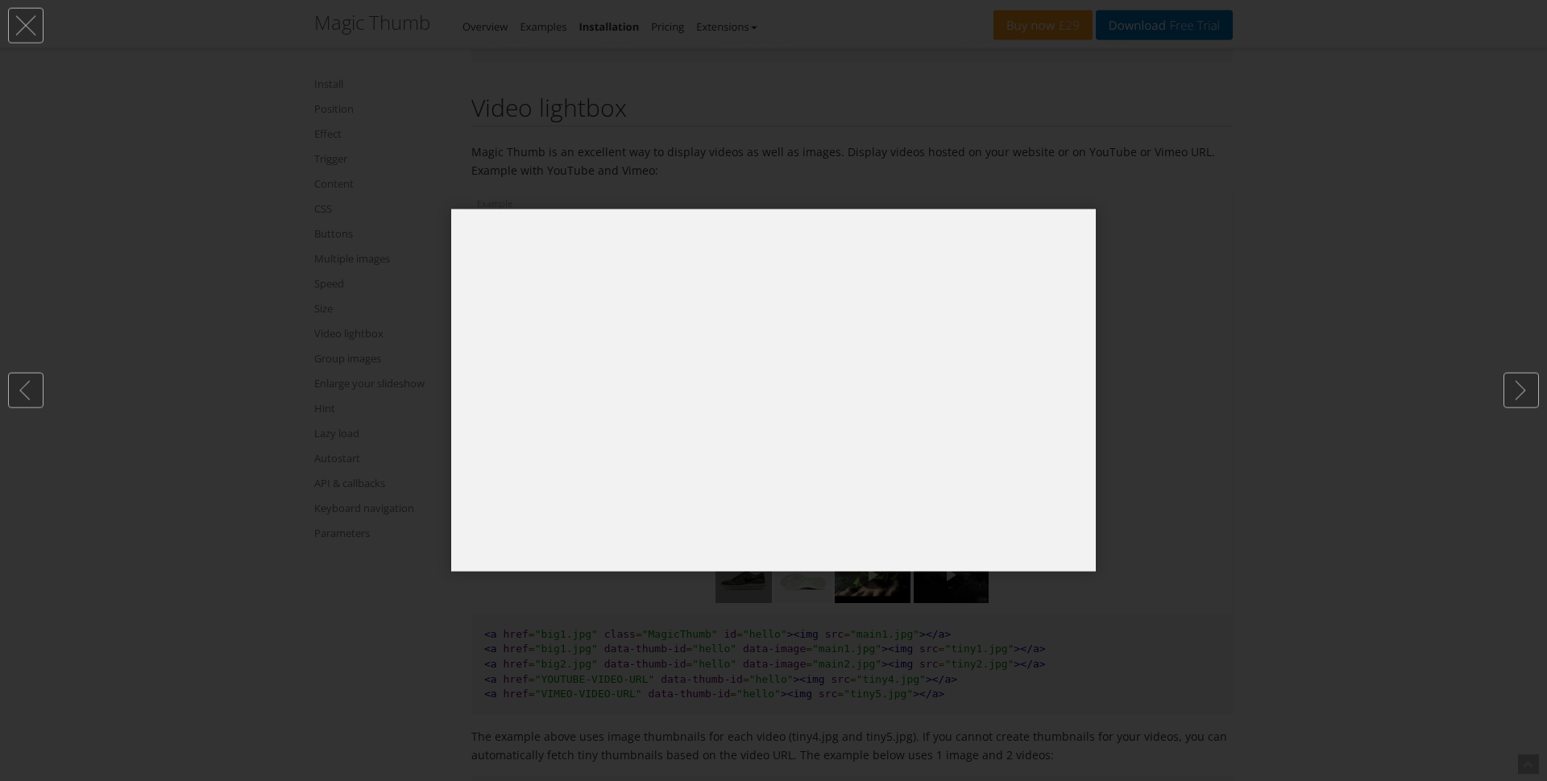
click at [1210, 286] on div at bounding box center [773, 390] width 1547 height 781
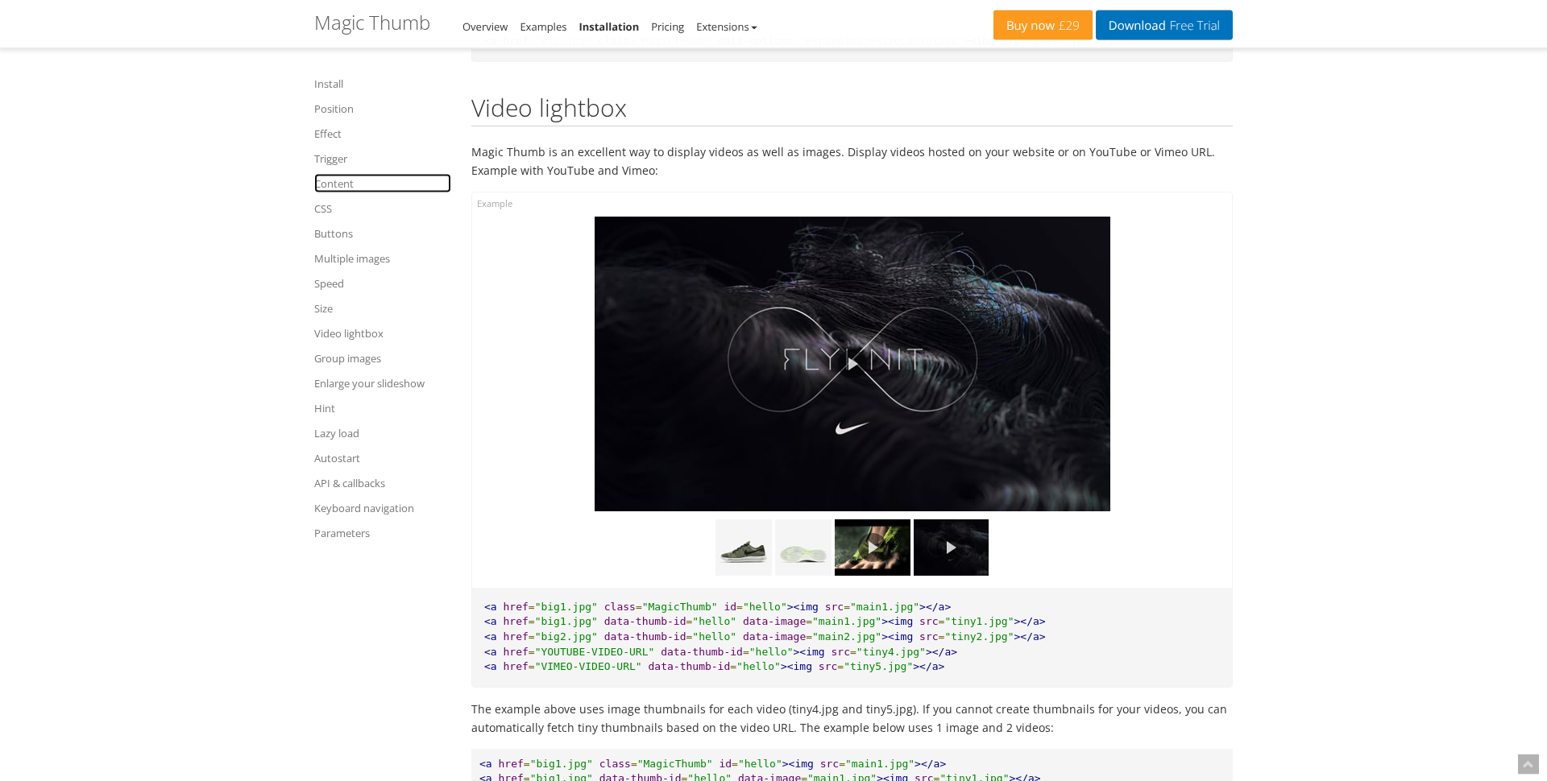
click at [329, 180] on link "Content" at bounding box center [382, 183] width 137 height 19
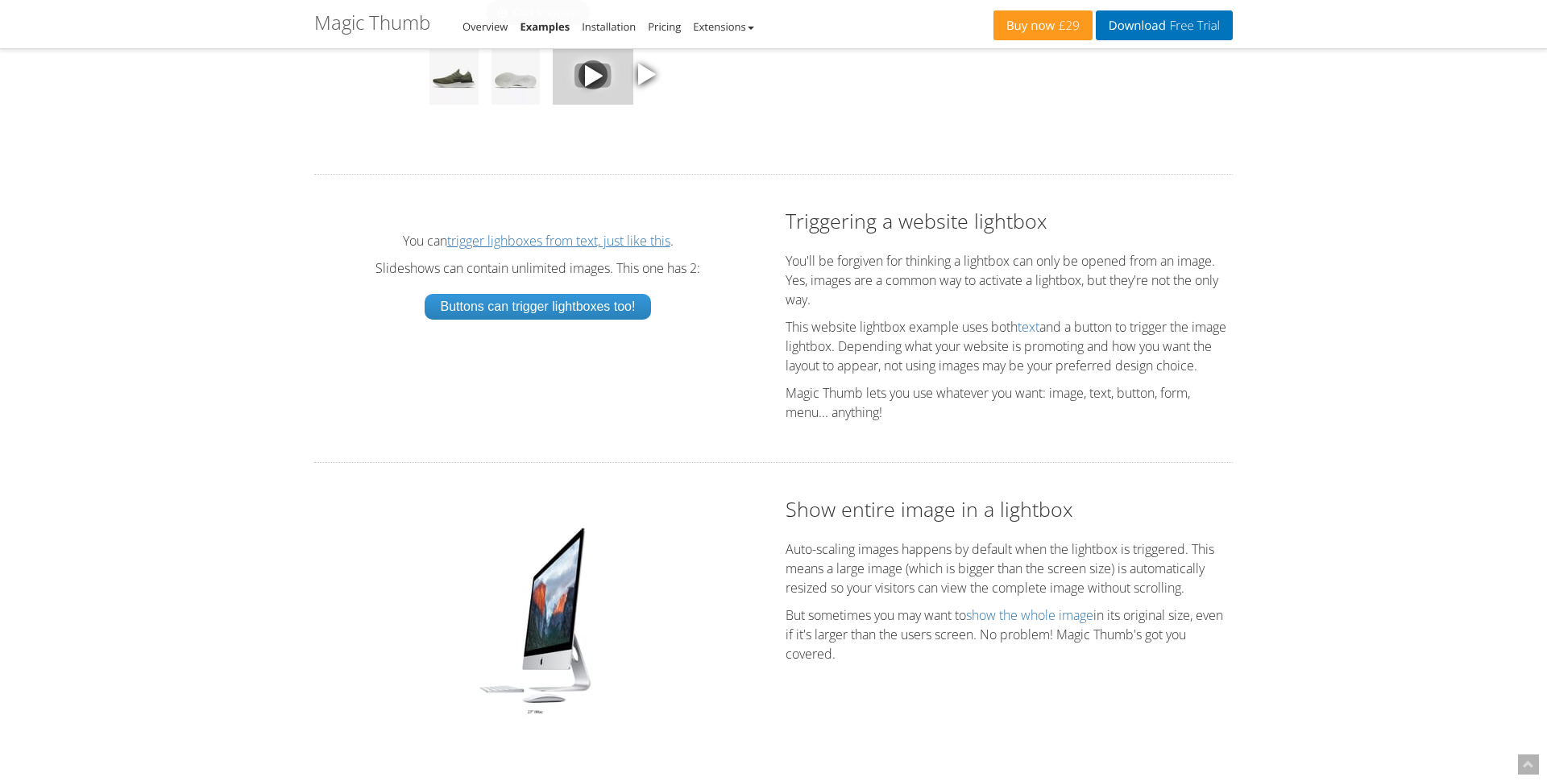
scroll to position [2595, 0]
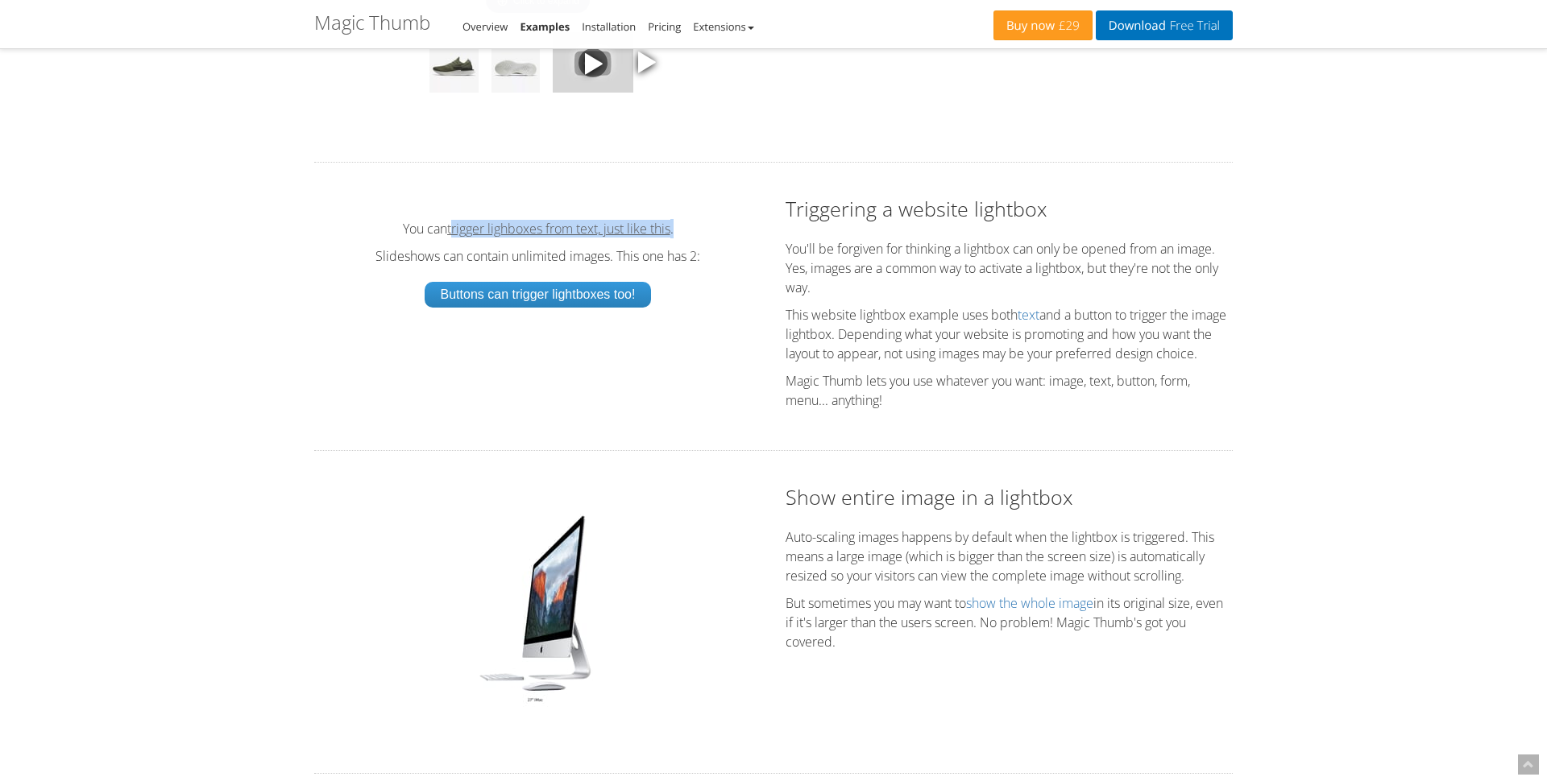
drag, startPoint x: 705, startPoint y: 236, endPoint x: 452, endPoint y: 238, distance: 253.0
click at [452, 238] on p "You can trigger lighboxes from text, just like this ." at bounding box center [537, 228] width 415 height 19
copy p "rigger lighboxes from text, just like this ."
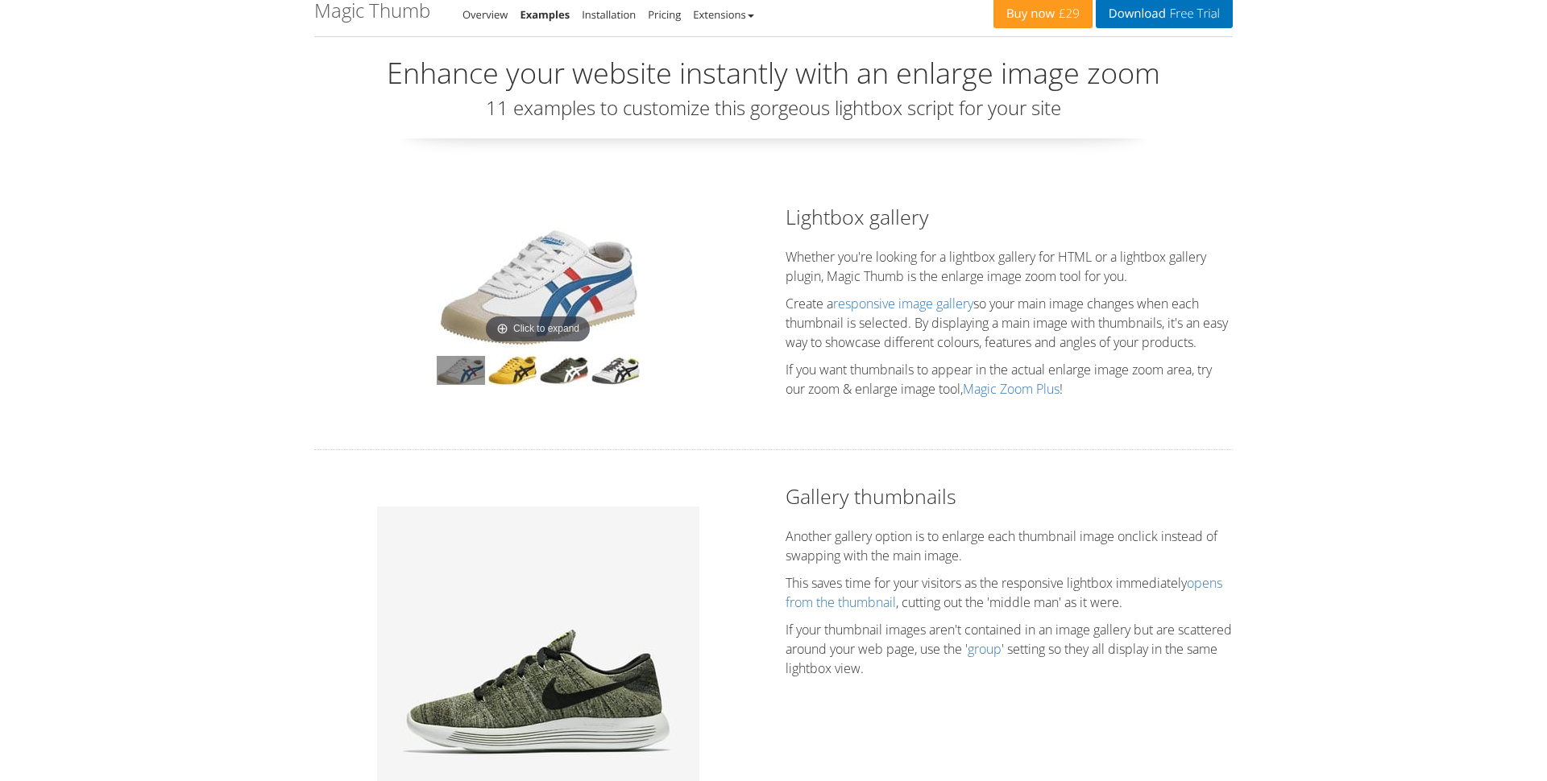
scroll to position [0, 0]
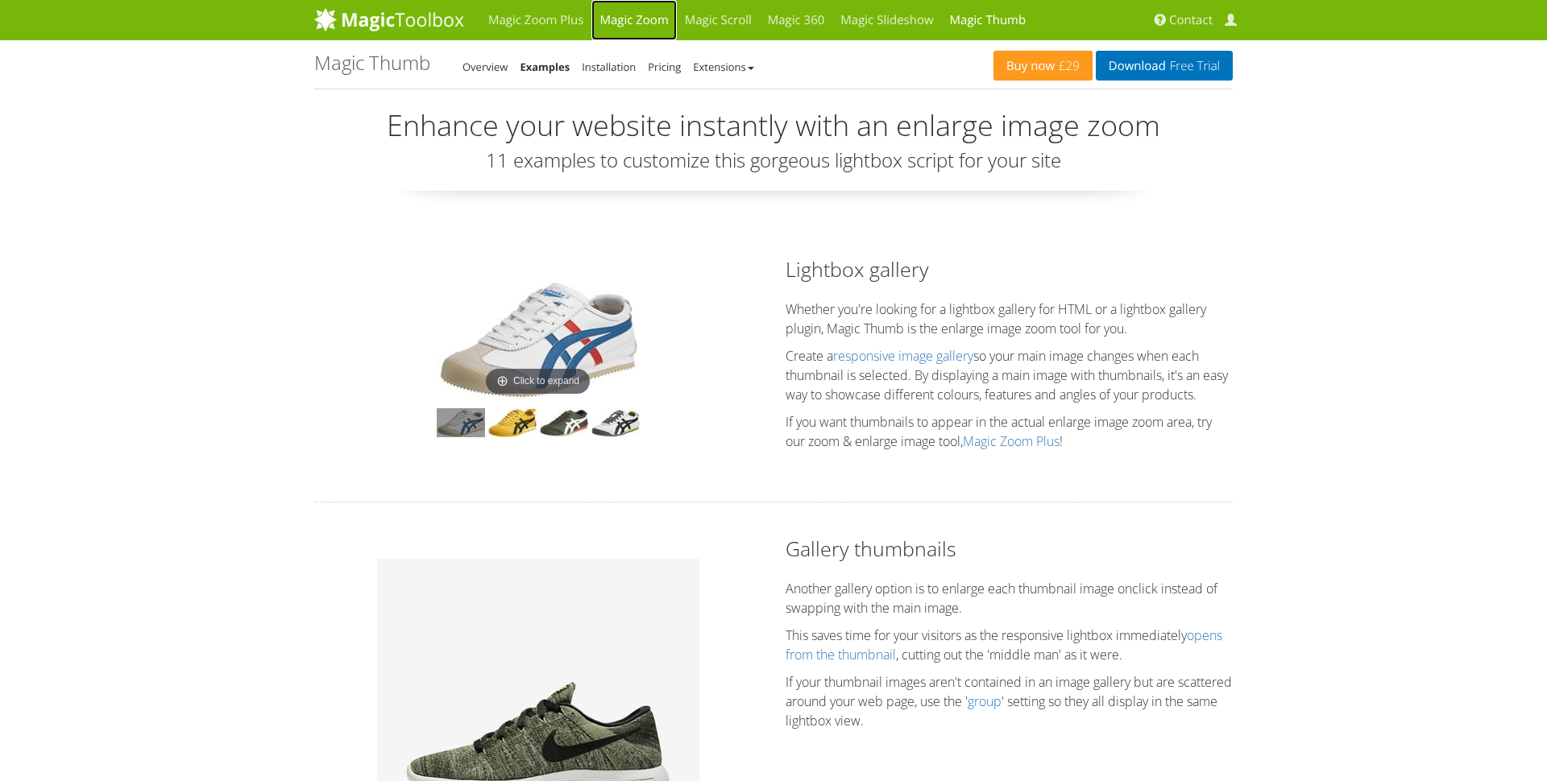
click at [645, 20] on link "Magic Zoom" at bounding box center [633, 20] width 85 height 40
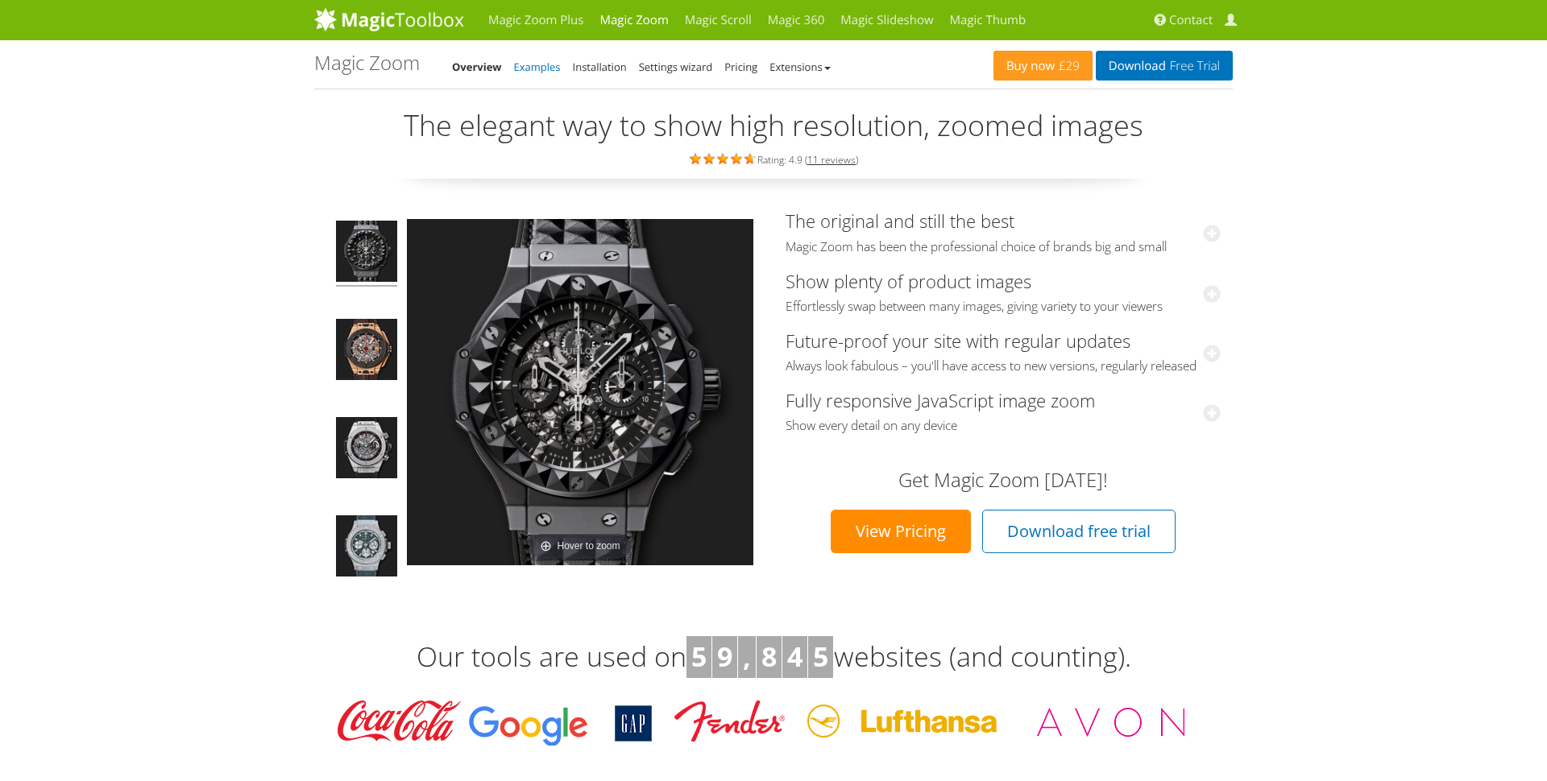
click at [543, 65] on link "Examples" at bounding box center [537, 67] width 47 height 14
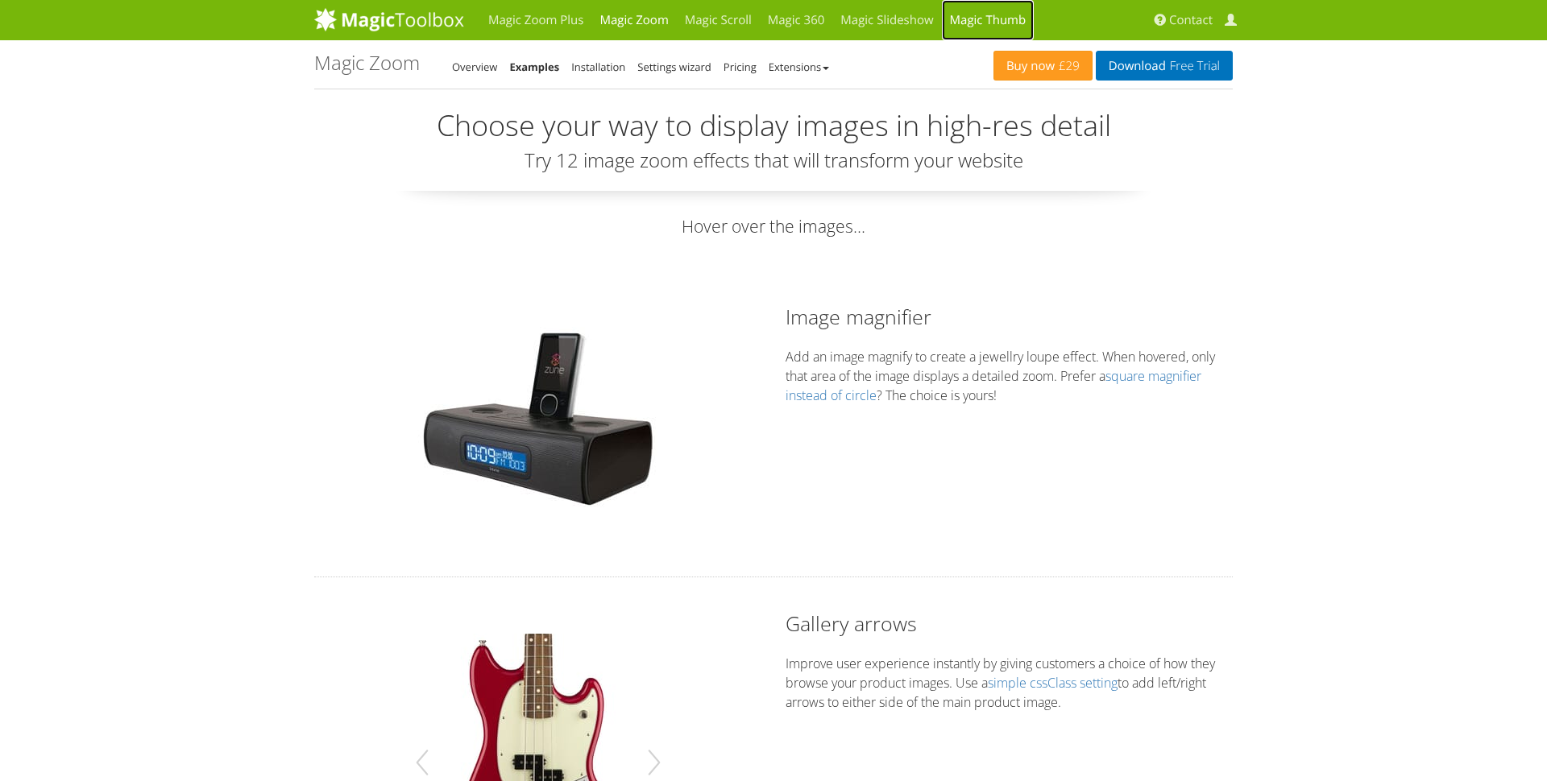
click at [982, 18] on link "Magic Thumb" at bounding box center [988, 20] width 93 height 40
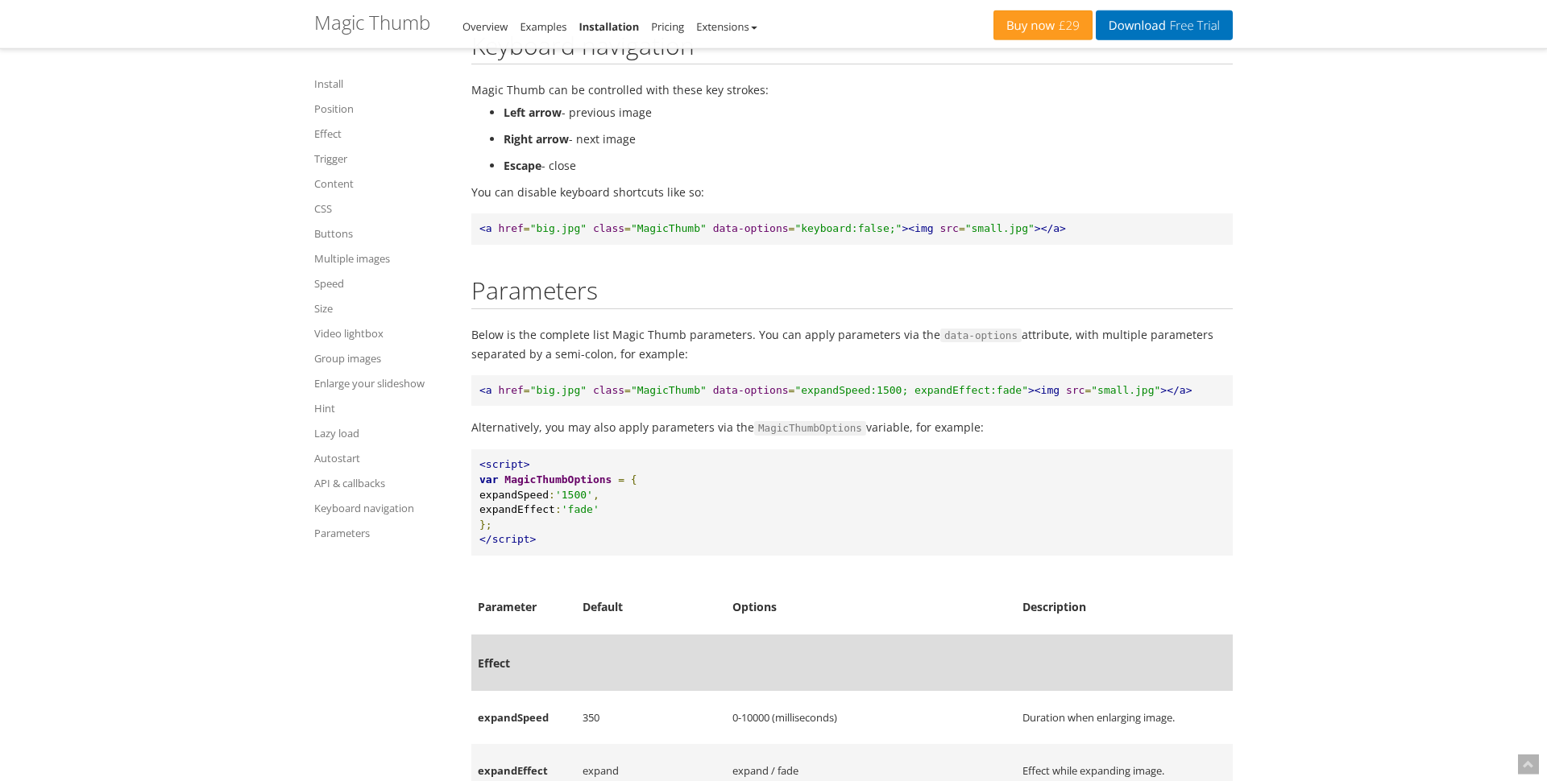
scroll to position [17221, 0]
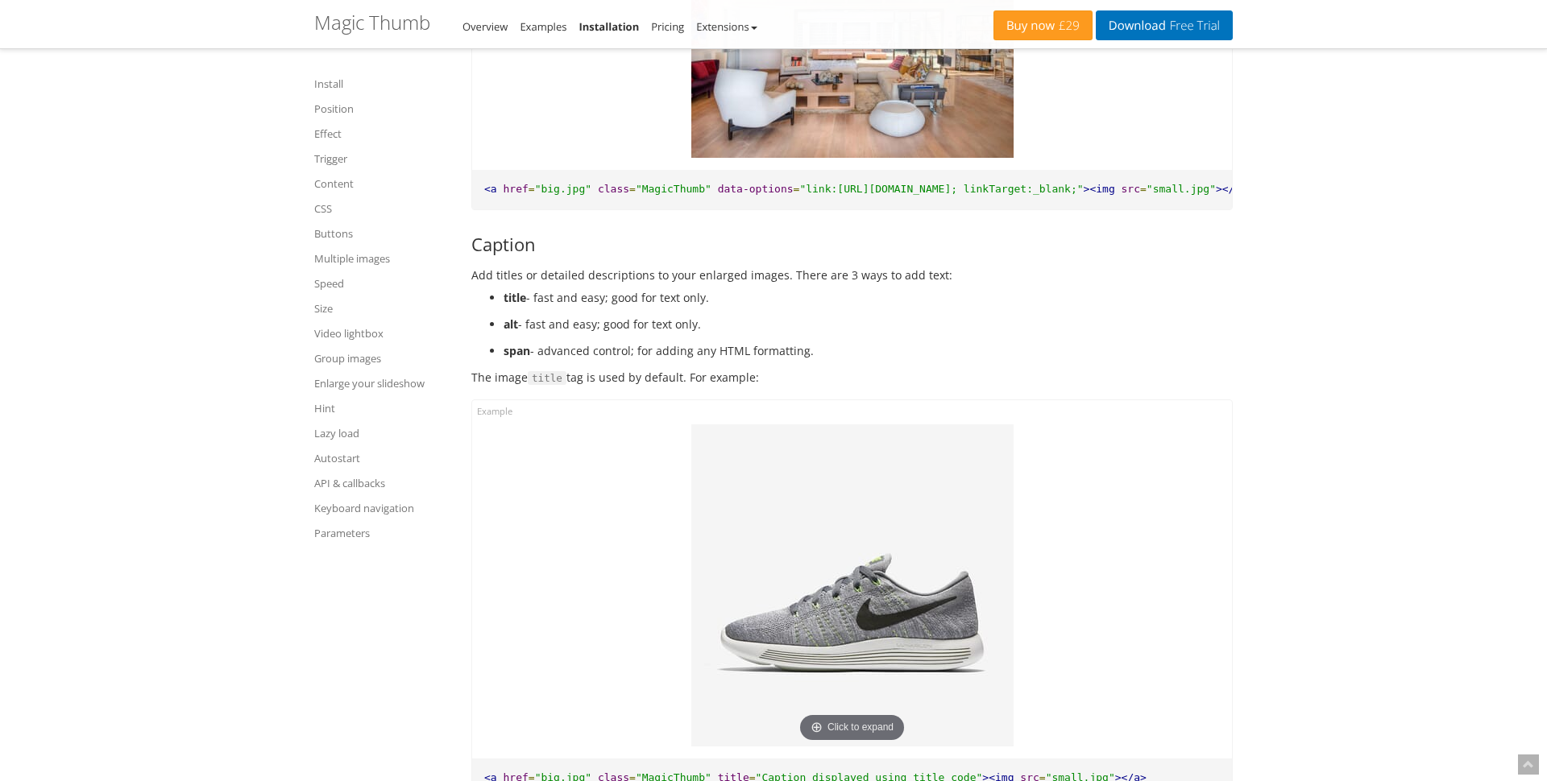
scroll to position [4008, 0]
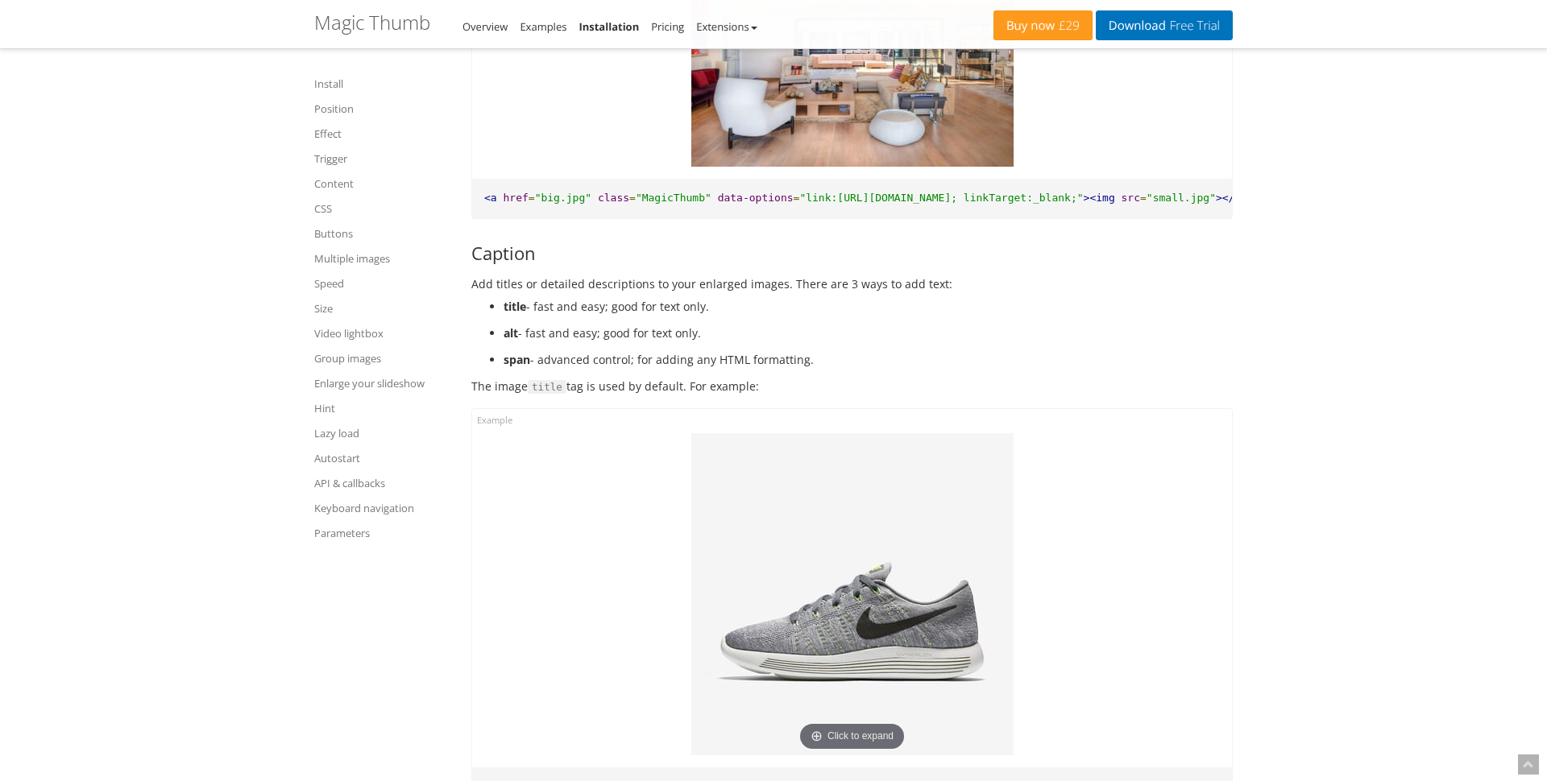
drag, startPoint x: 485, startPoint y: 268, endPoint x: 632, endPoint y: 298, distance: 149.6
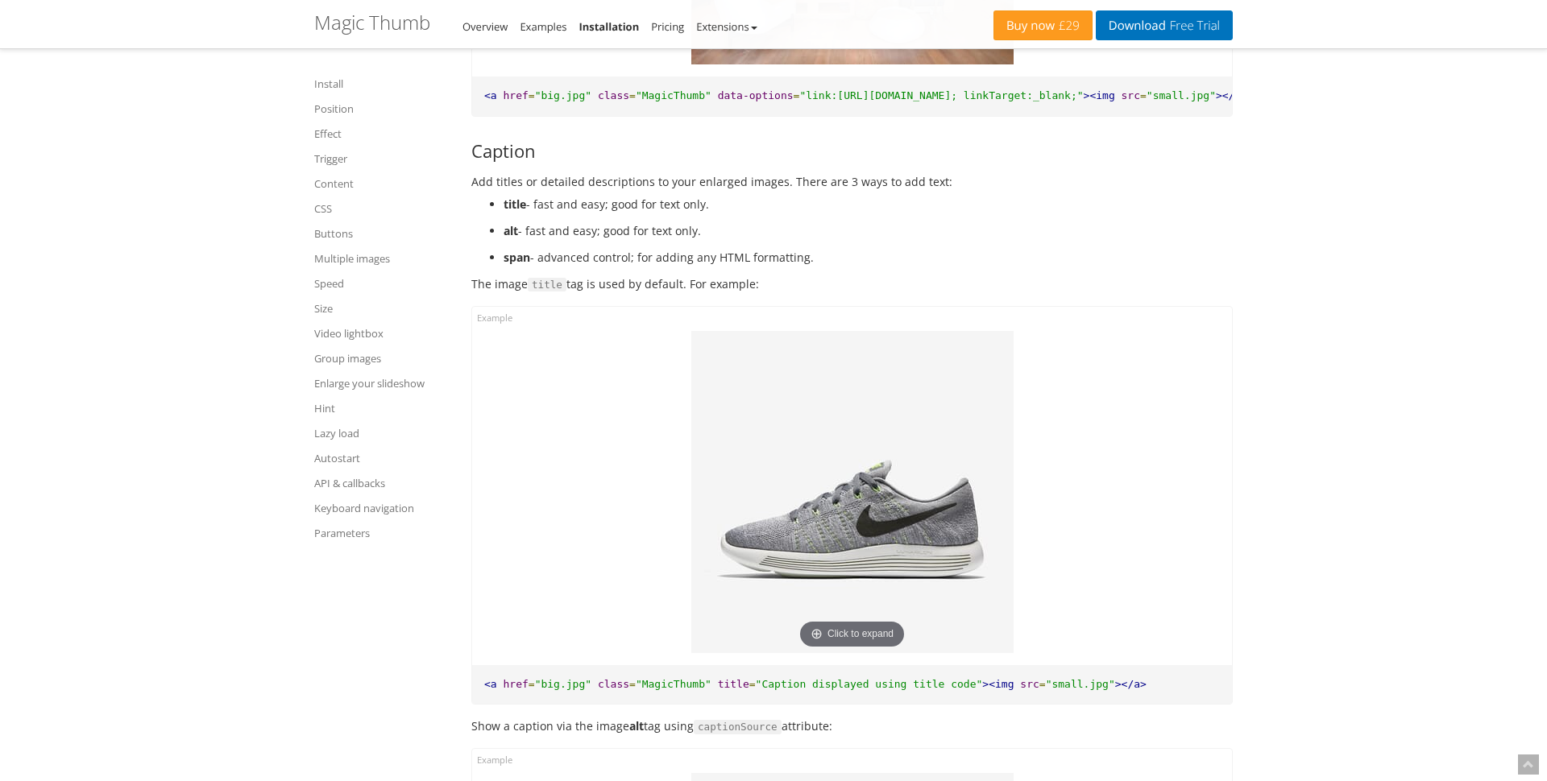
scroll to position [4200, 0]
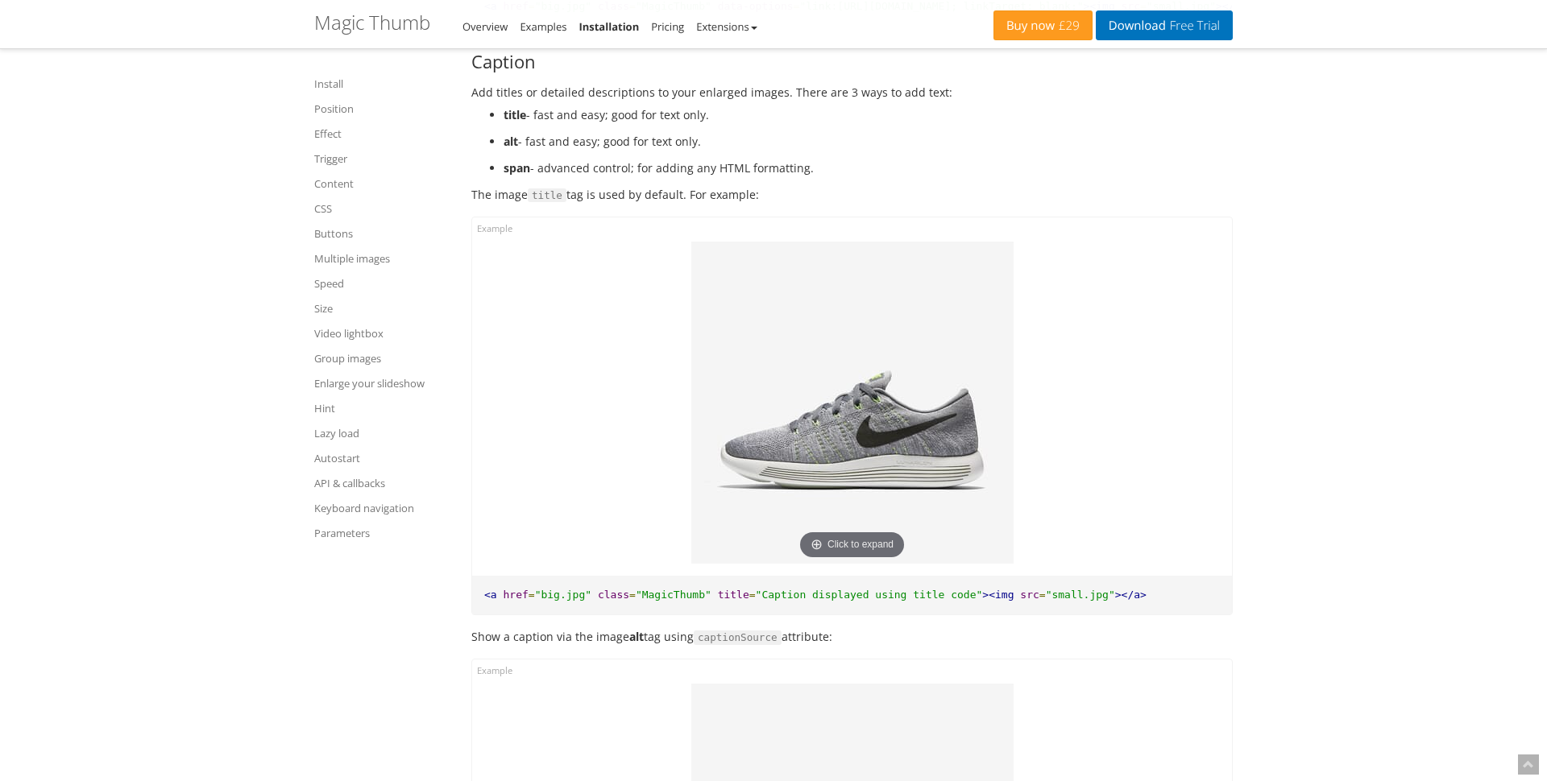
click at [843, 520] on img at bounding box center [852, 403] width 322 height 322
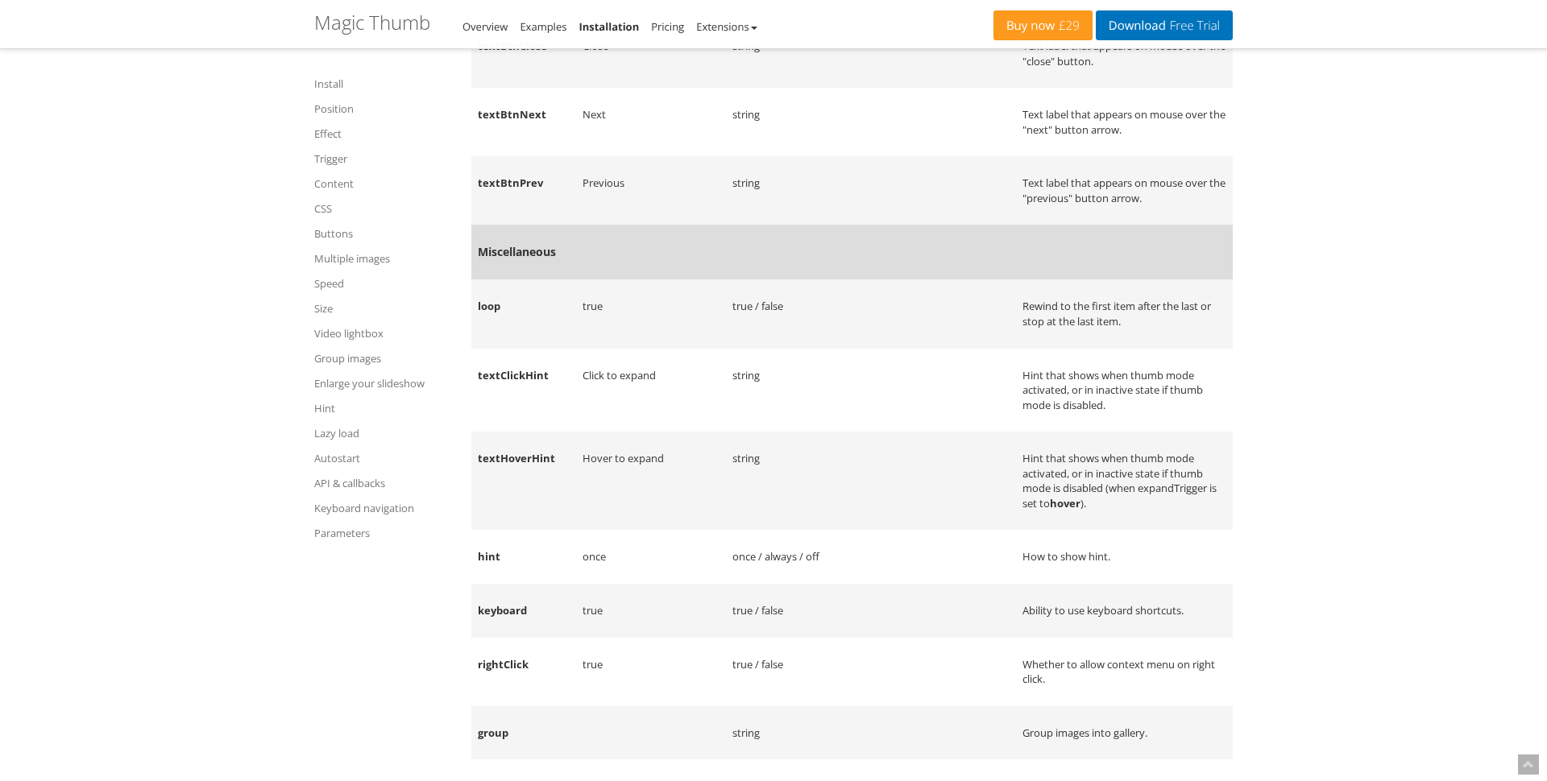
scroll to position [18772, 0]
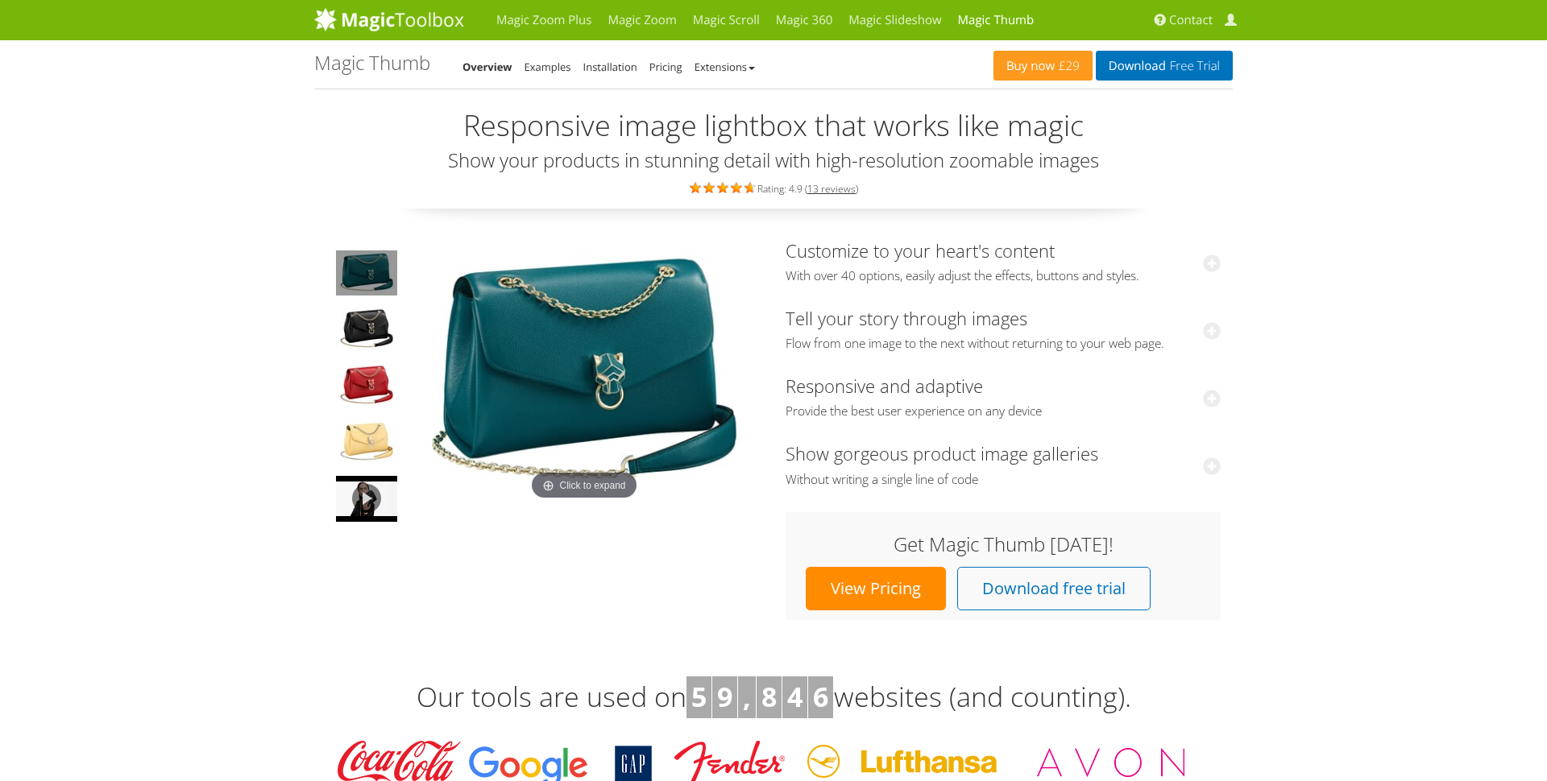
click at [544, 59] on li "Examples" at bounding box center [547, 66] width 47 height 19
click at [549, 60] on link "Examples" at bounding box center [547, 67] width 47 height 14
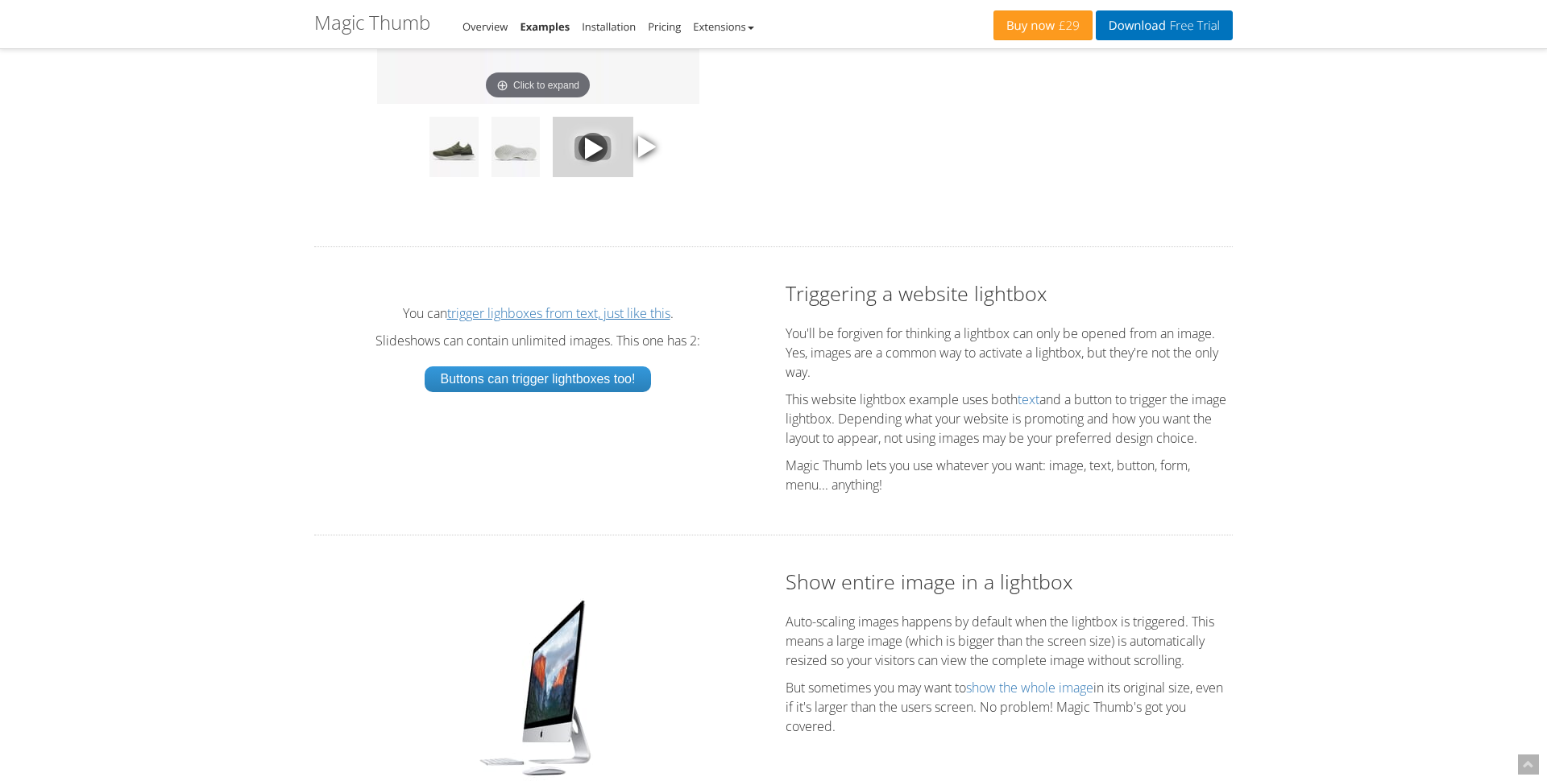
scroll to position [2533, 0]
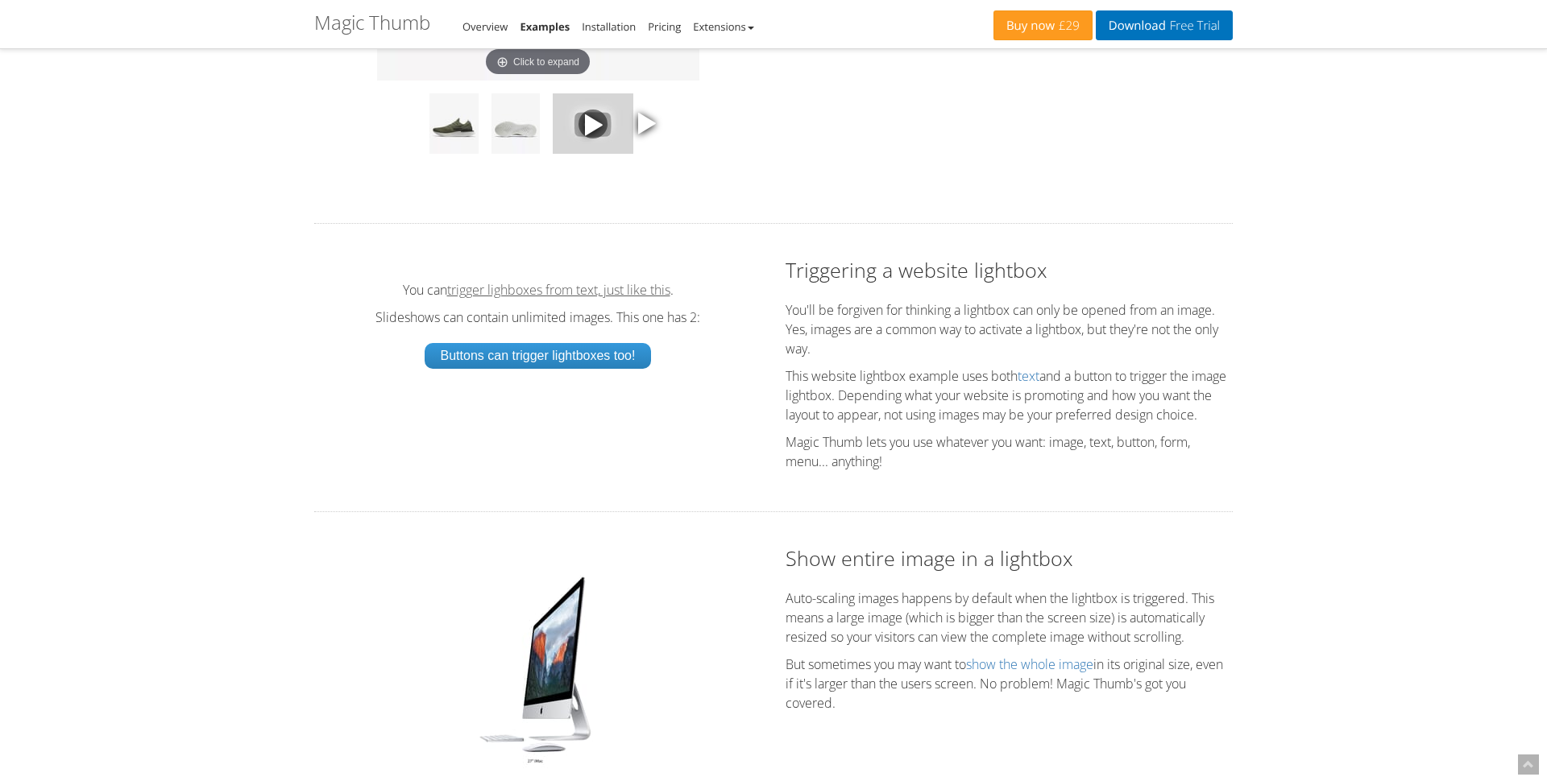
click at [522, 296] on link "trigger lighboxes from text, just like this" at bounding box center [558, 290] width 223 height 13
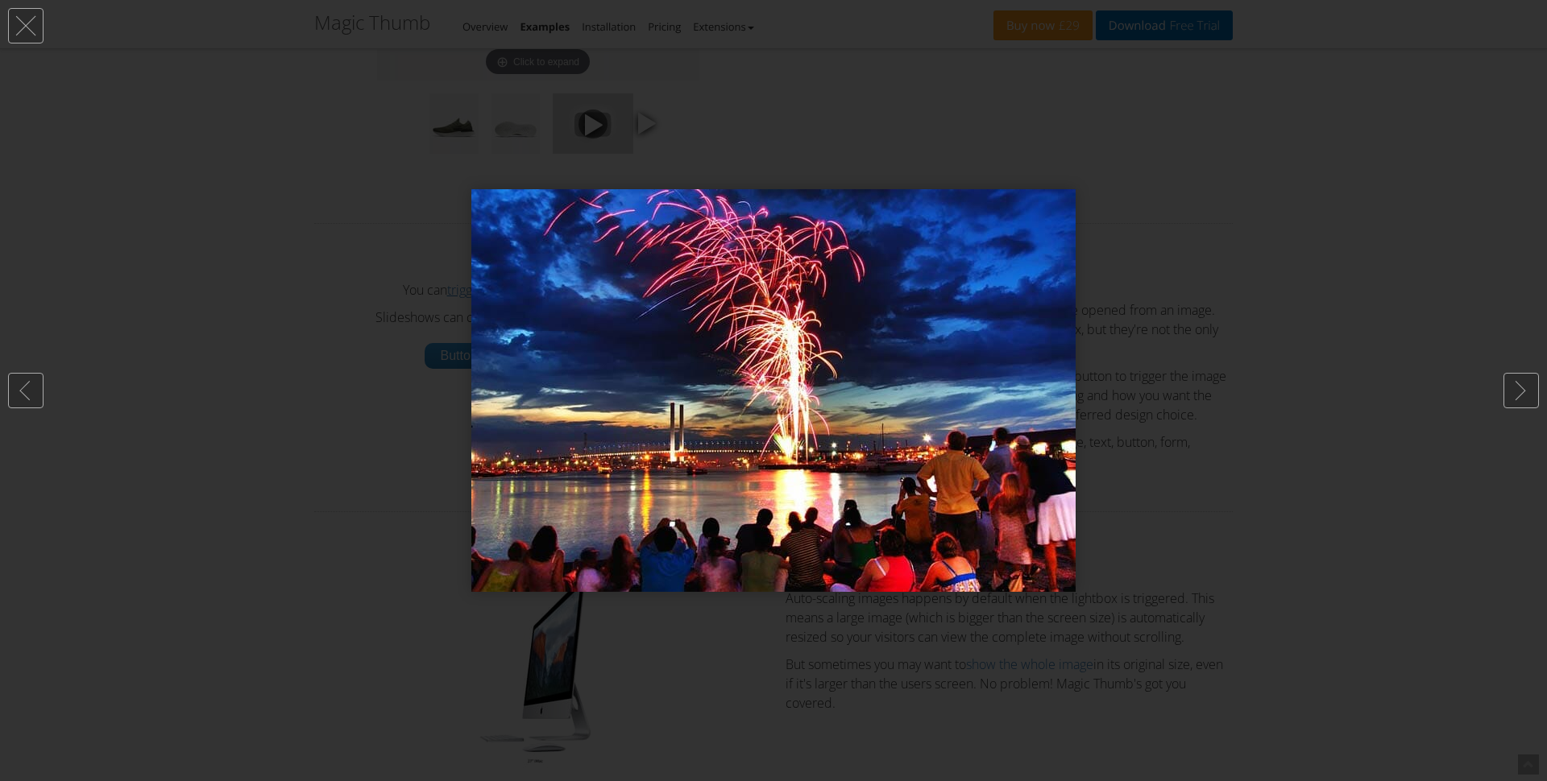
click at [359, 292] on div at bounding box center [773, 390] width 1547 height 781
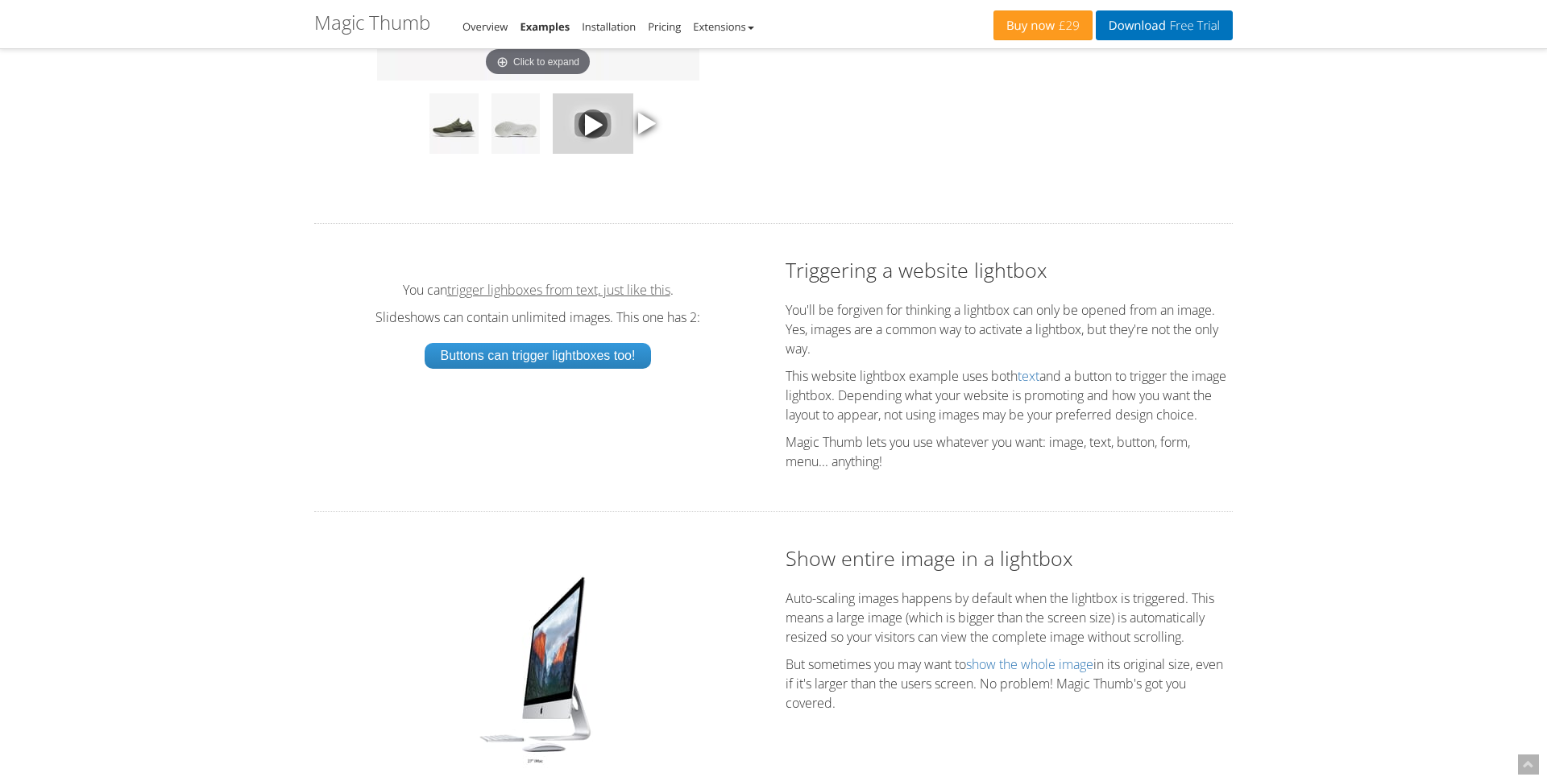
click at [516, 296] on link "trigger lighboxes from text, just like this" at bounding box center [558, 290] width 223 height 13
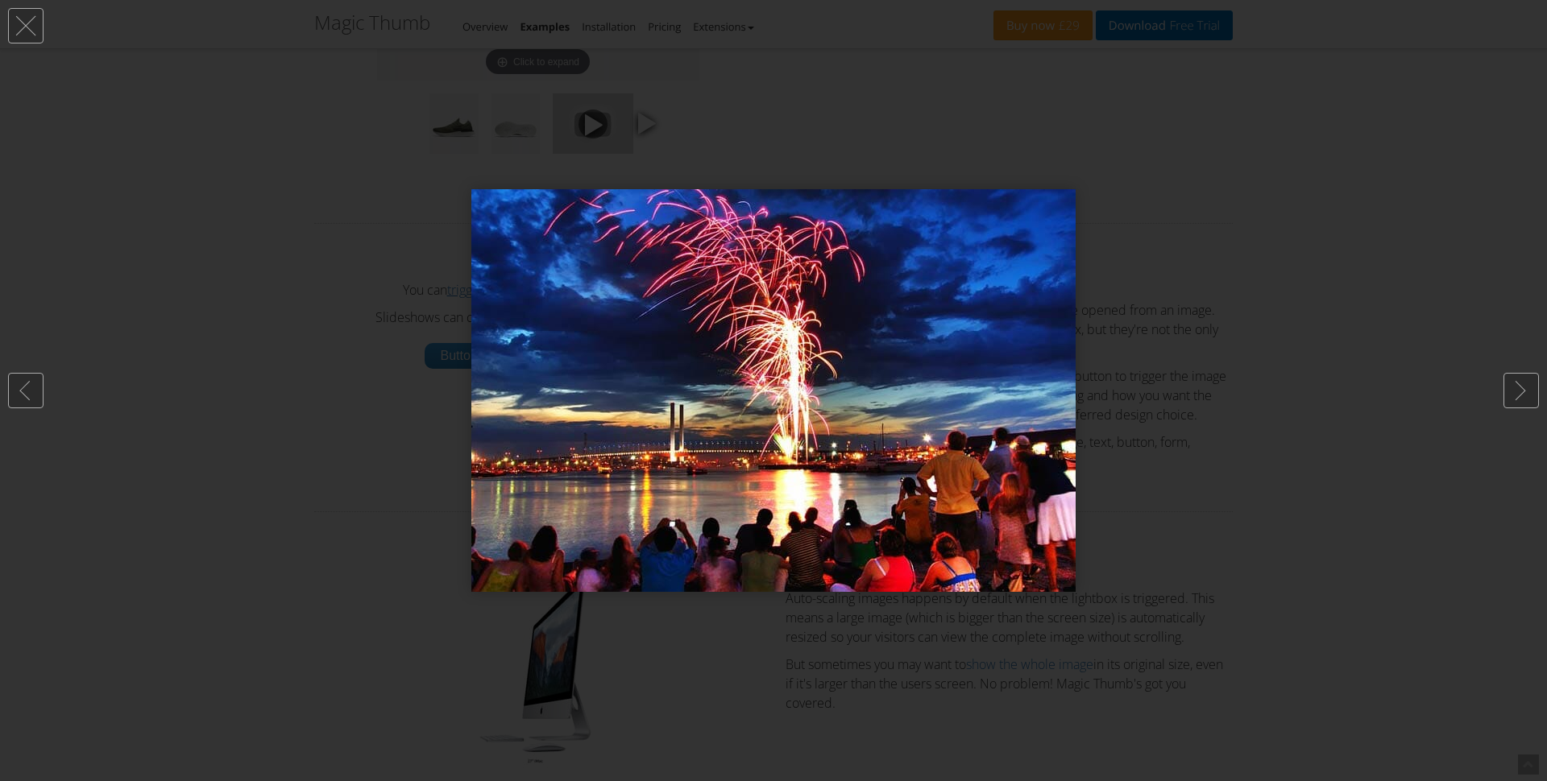
click at [412, 315] on div at bounding box center [773, 390] width 1547 height 781
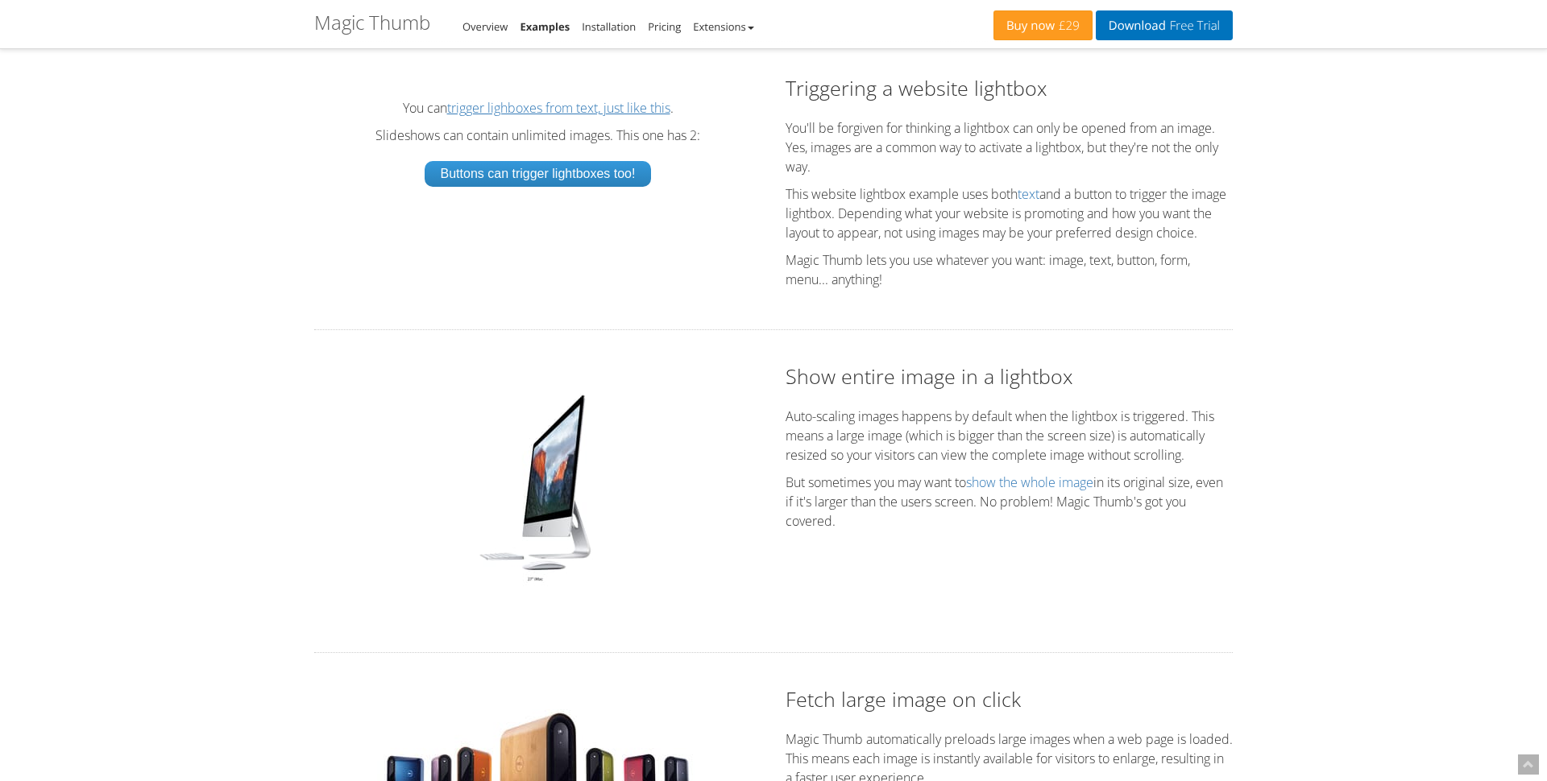
scroll to position [2718, 0]
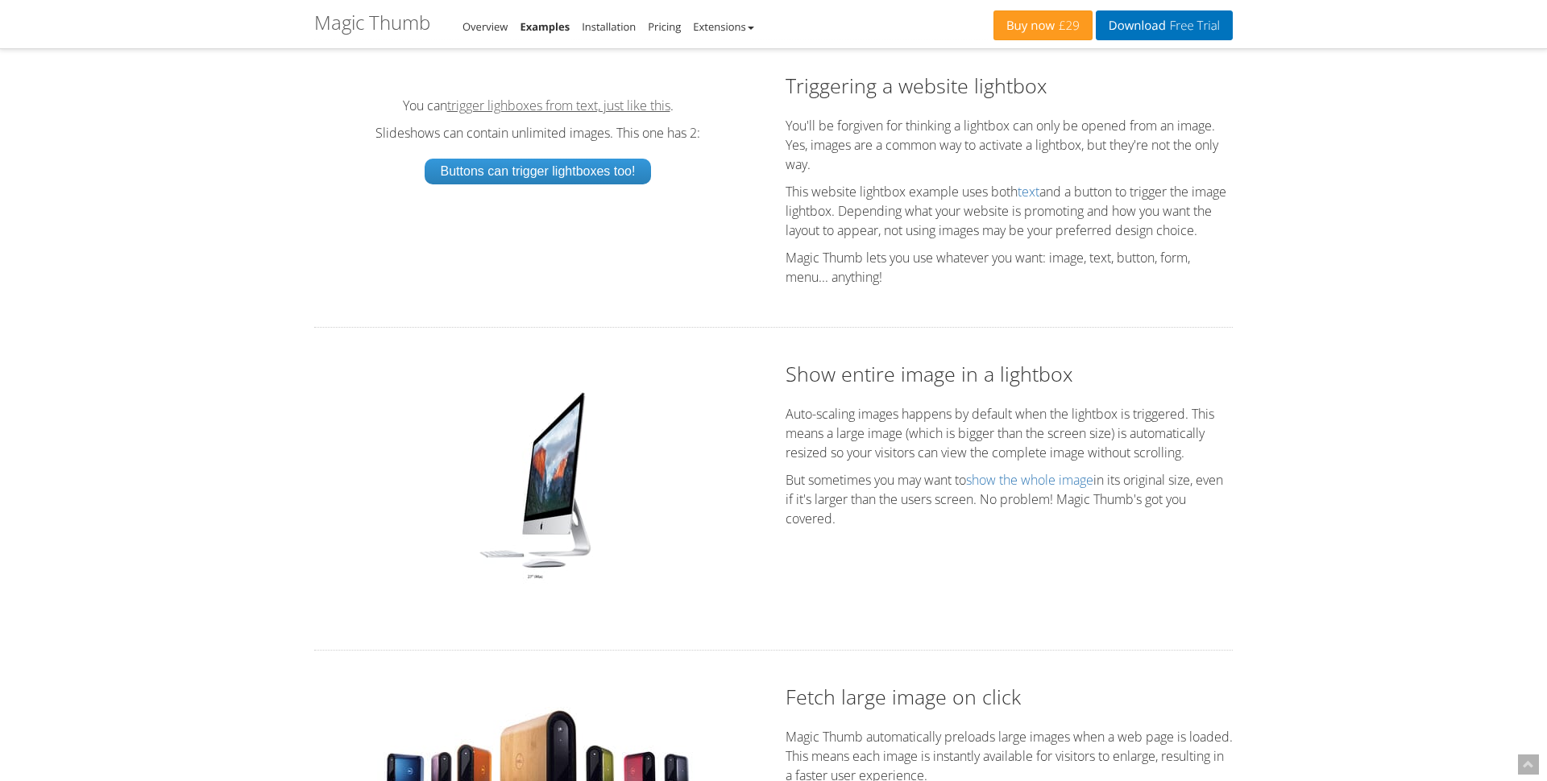
click at [543, 112] on link "trigger lighboxes from text, just like this" at bounding box center [558, 105] width 223 height 13
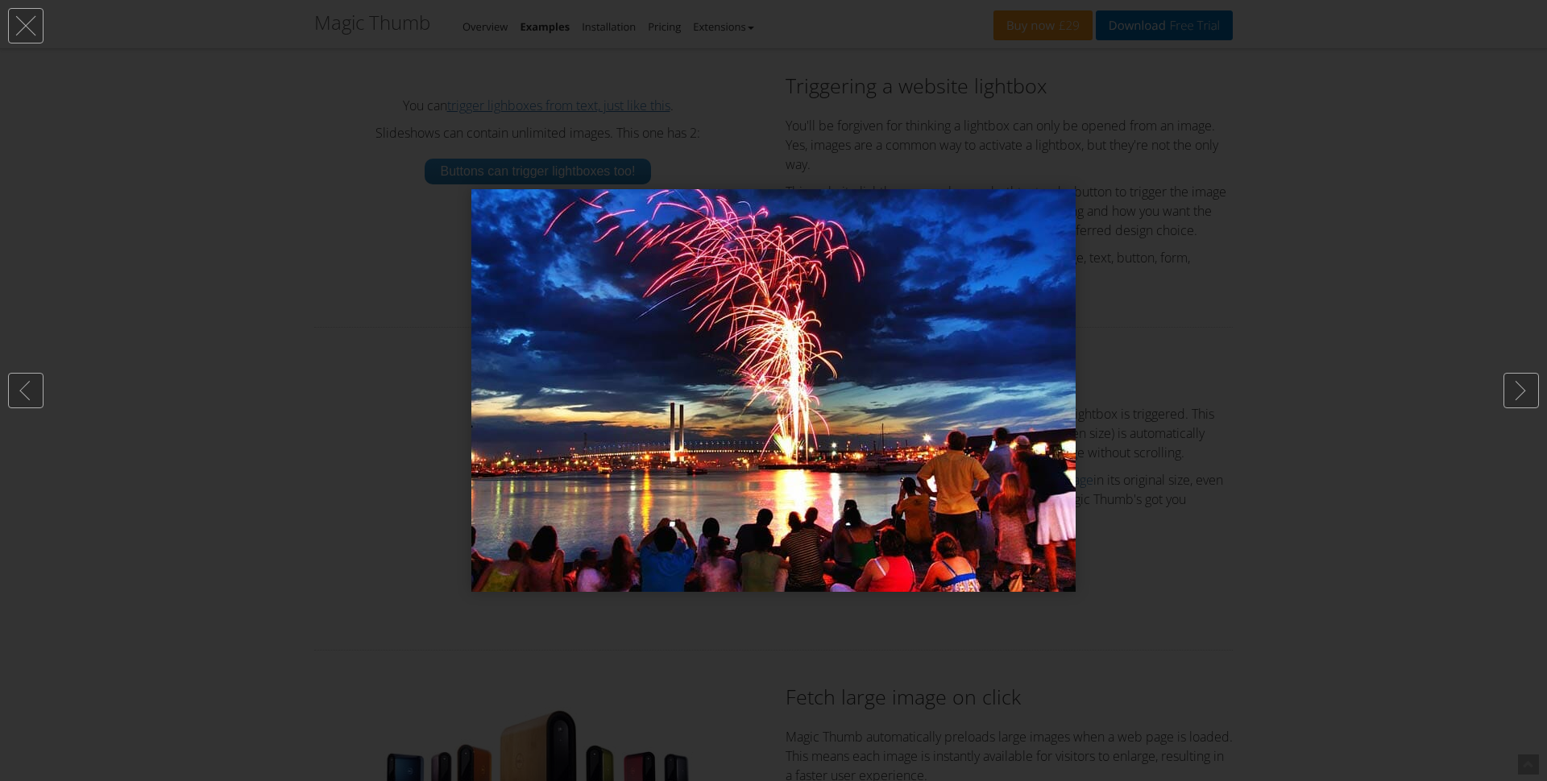
click at [543, 113] on div at bounding box center [773, 390] width 1547 height 781
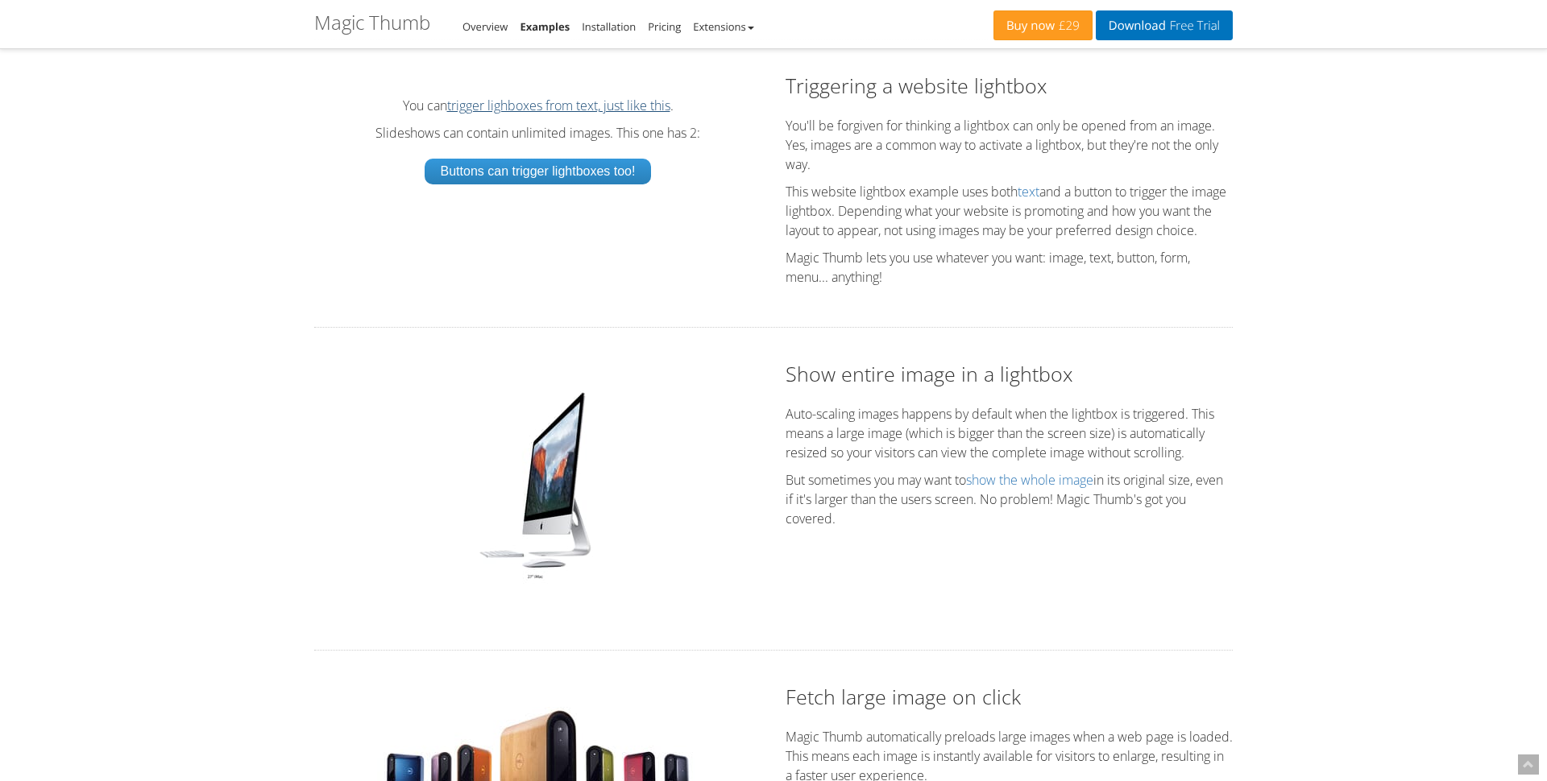
click at [543, 112] on link "trigger lighboxes from text, just like this" at bounding box center [558, 105] width 223 height 13
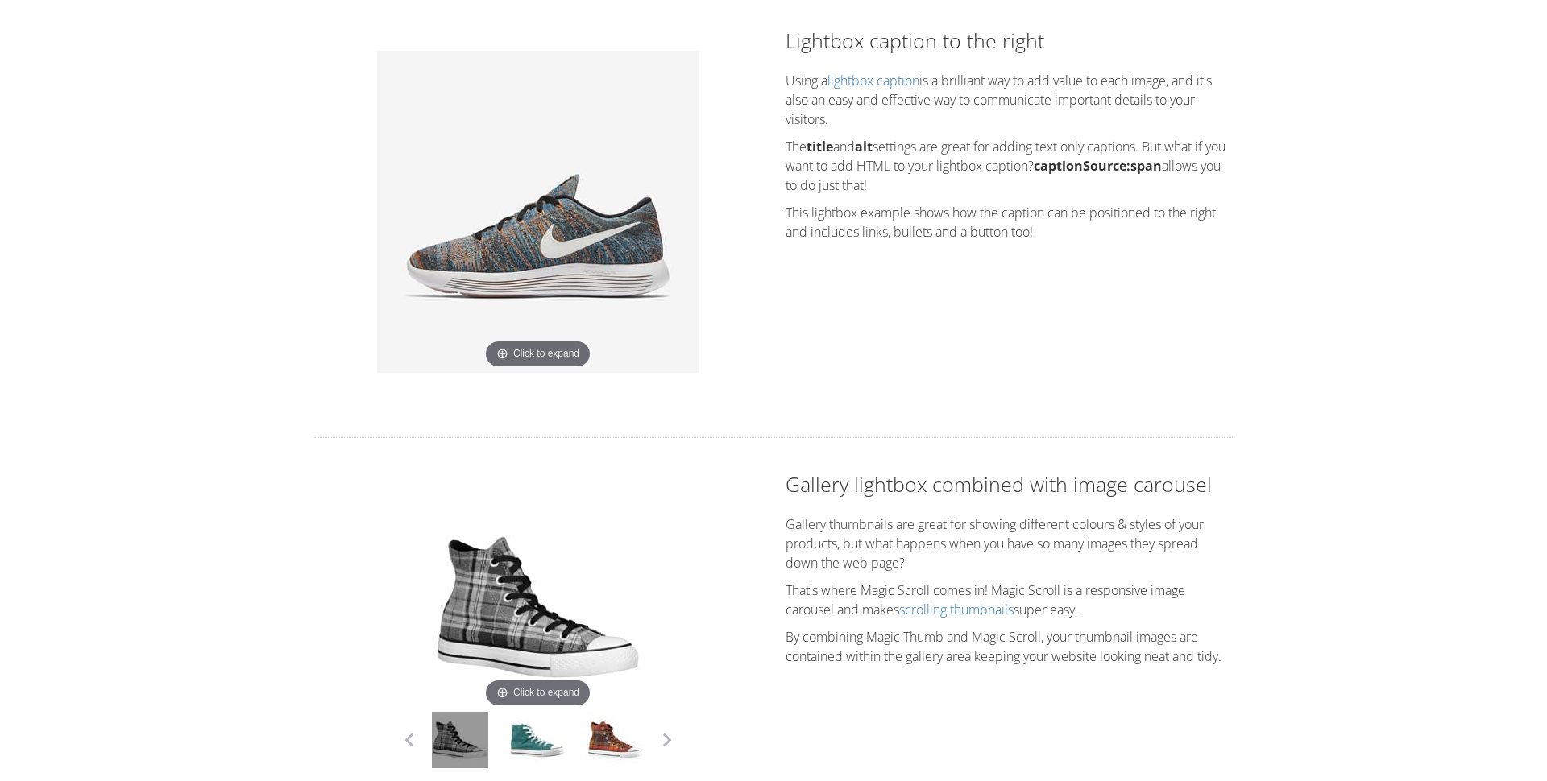
scroll to position [0, 0]
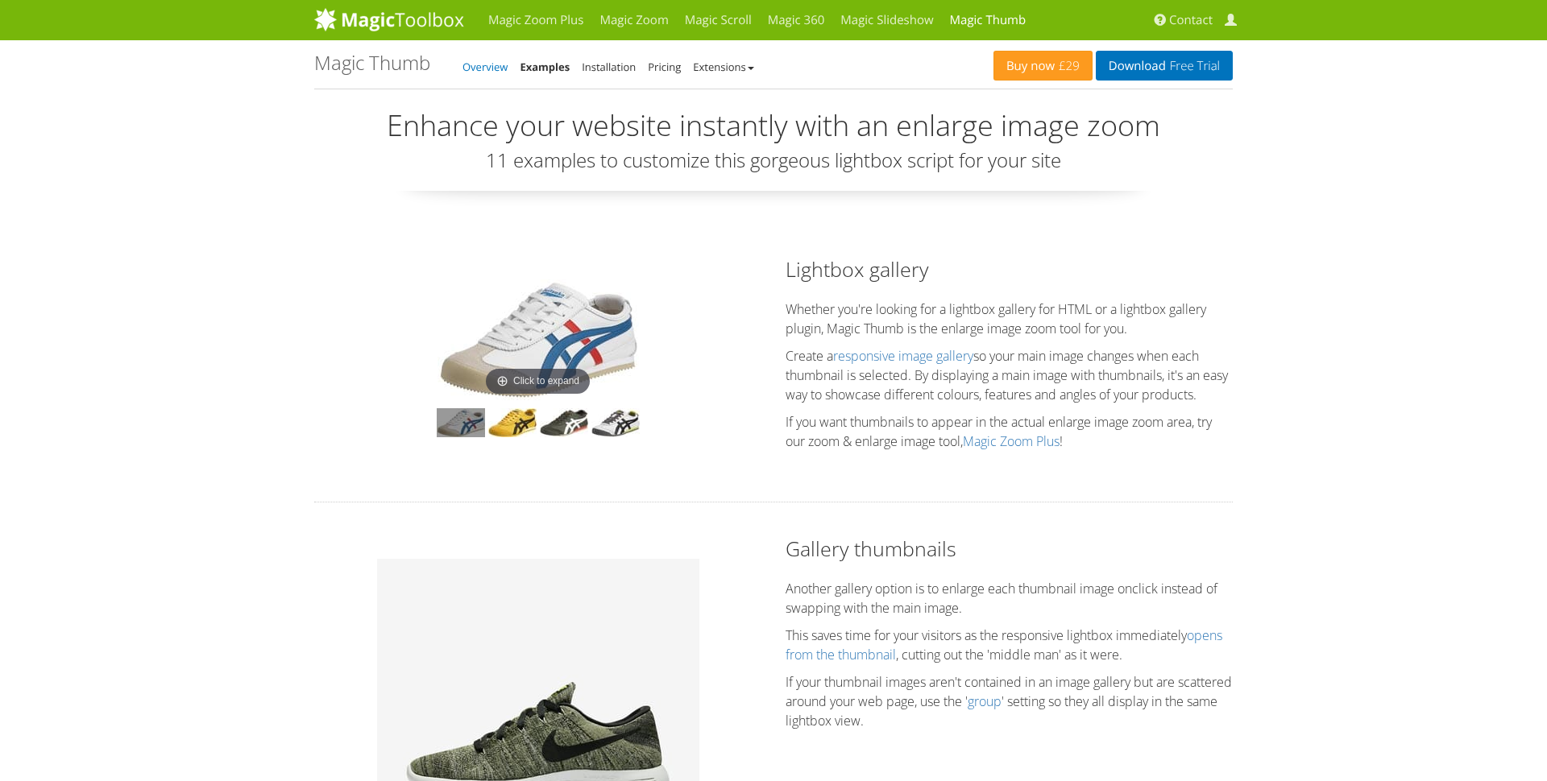
click at [491, 70] on link "Overview" at bounding box center [484, 67] width 45 height 14
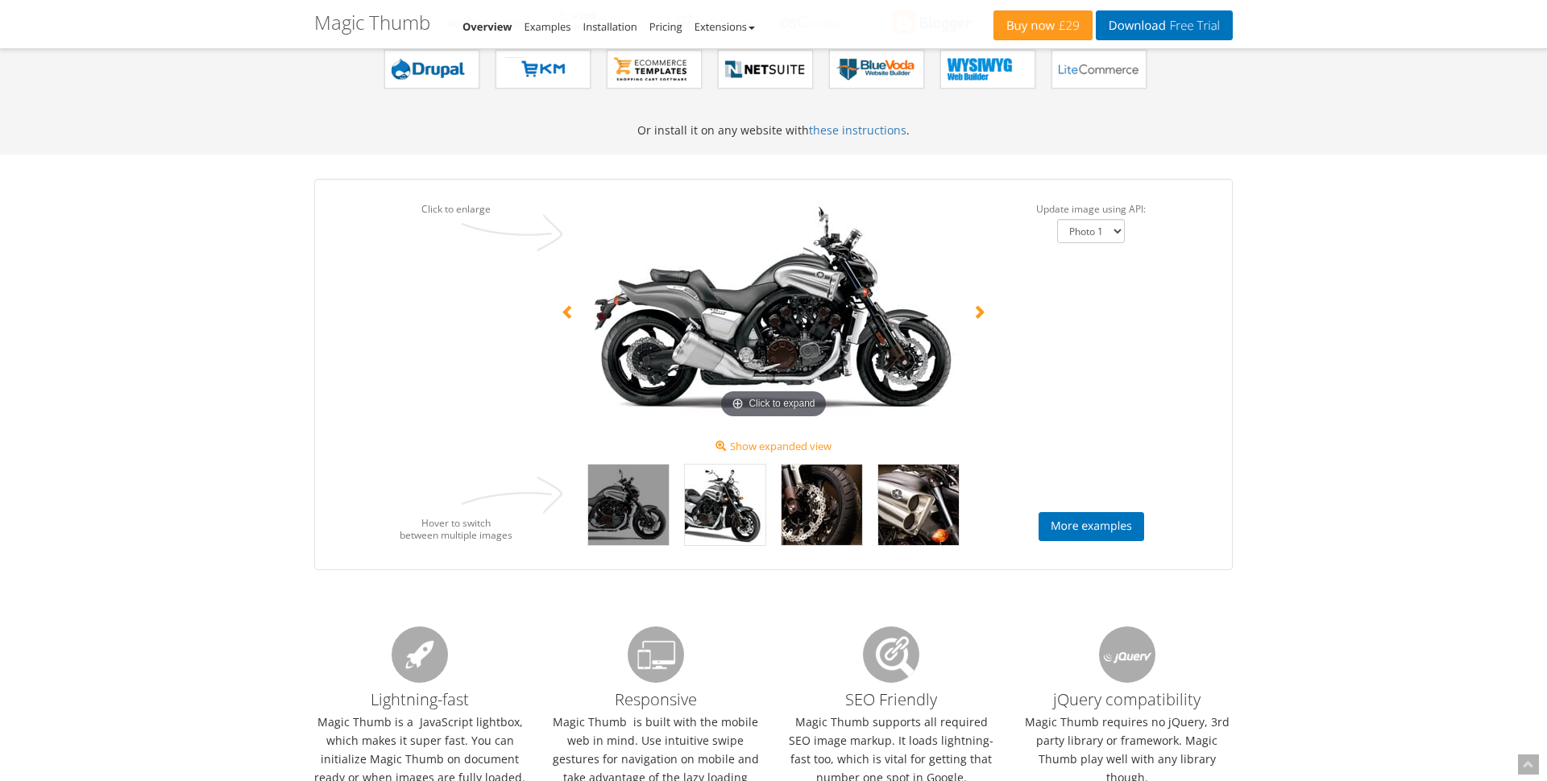
scroll to position [1058, 0]
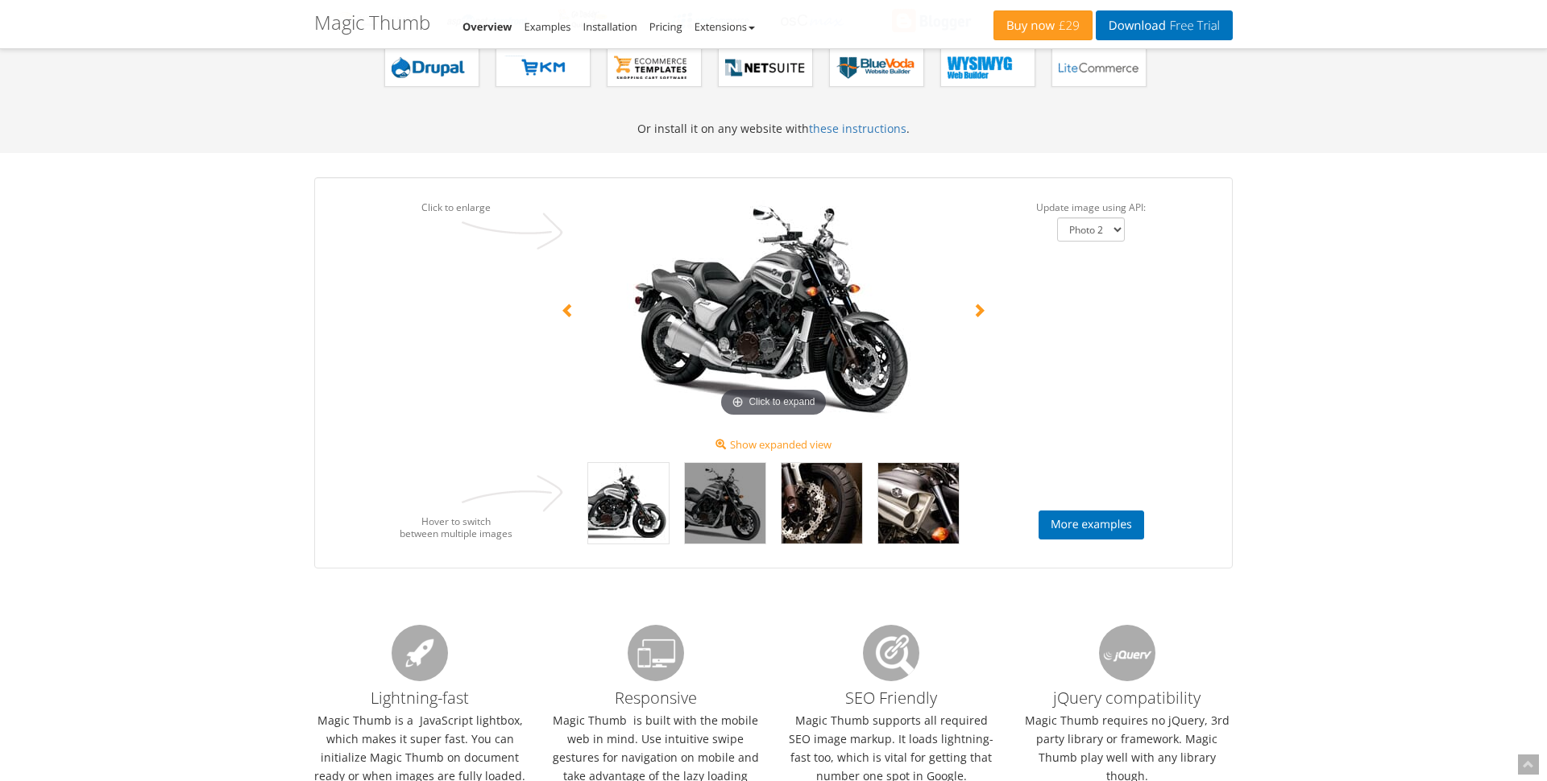
select select "Photo 1"
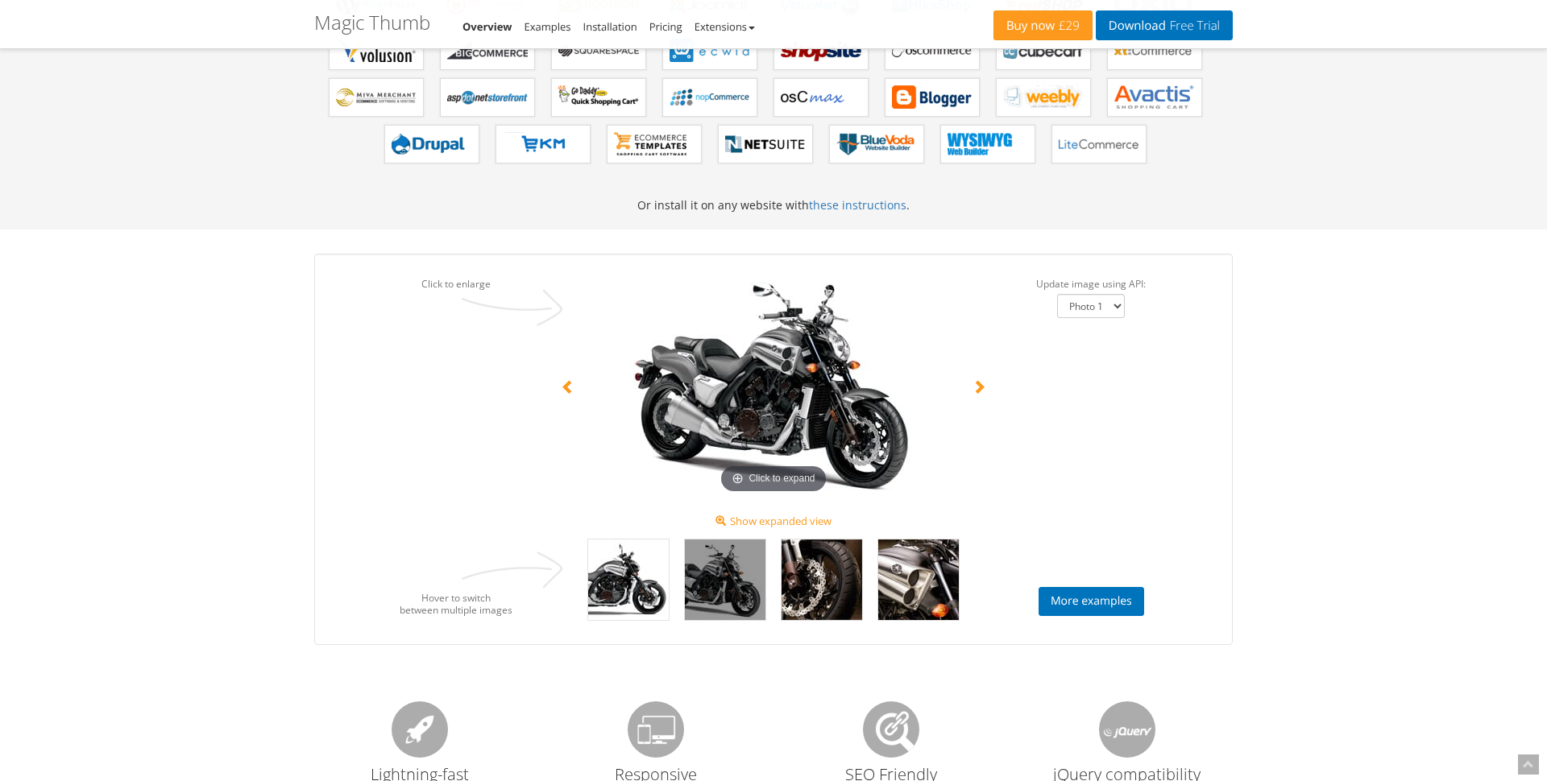
scroll to position [0, 0]
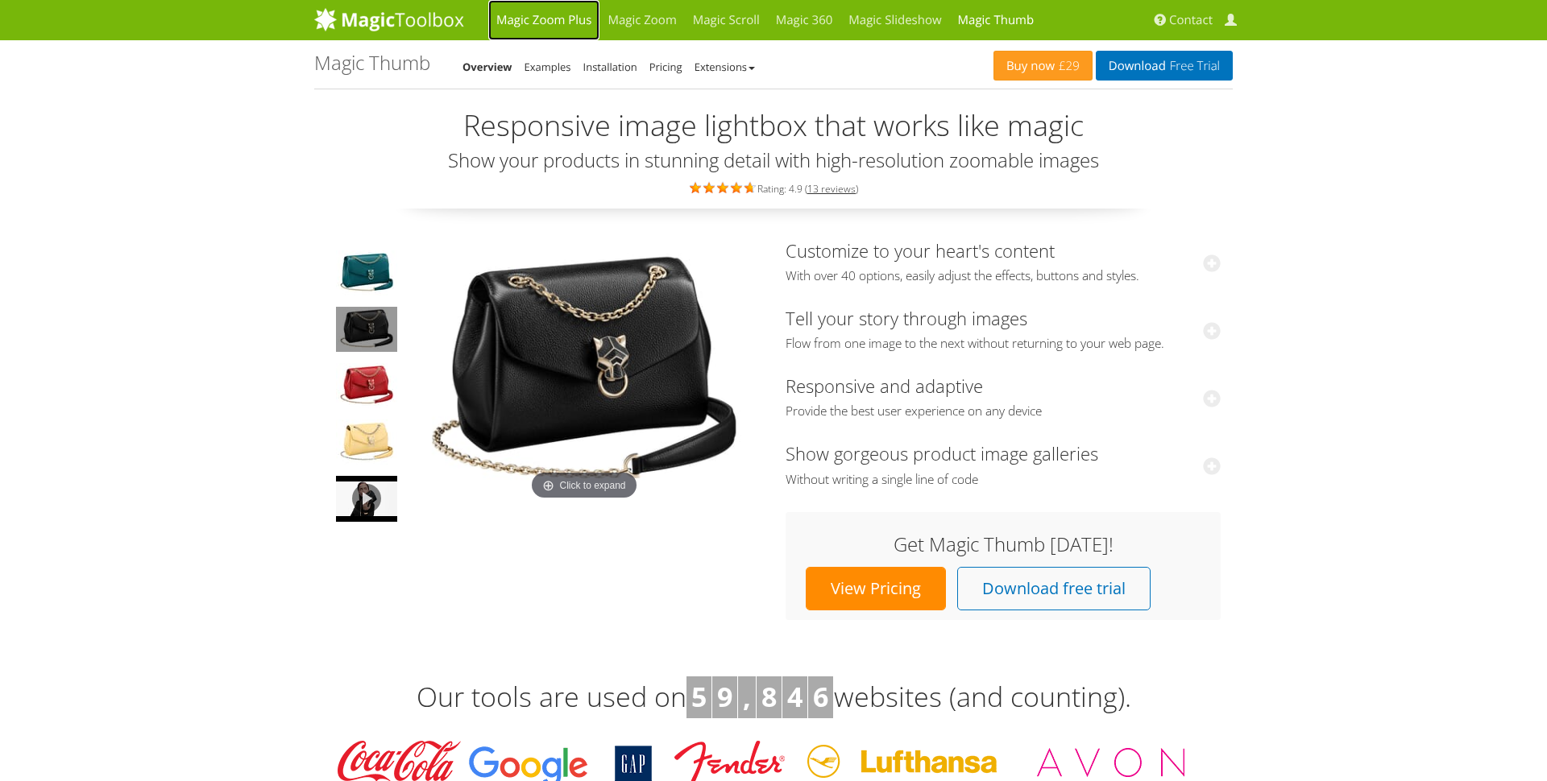
click at [550, 21] on link "Magic Zoom Plus" at bounding box center [543, 20] width 111 height 40
